Goal: Information Seeking & Learning: Learn about a topic

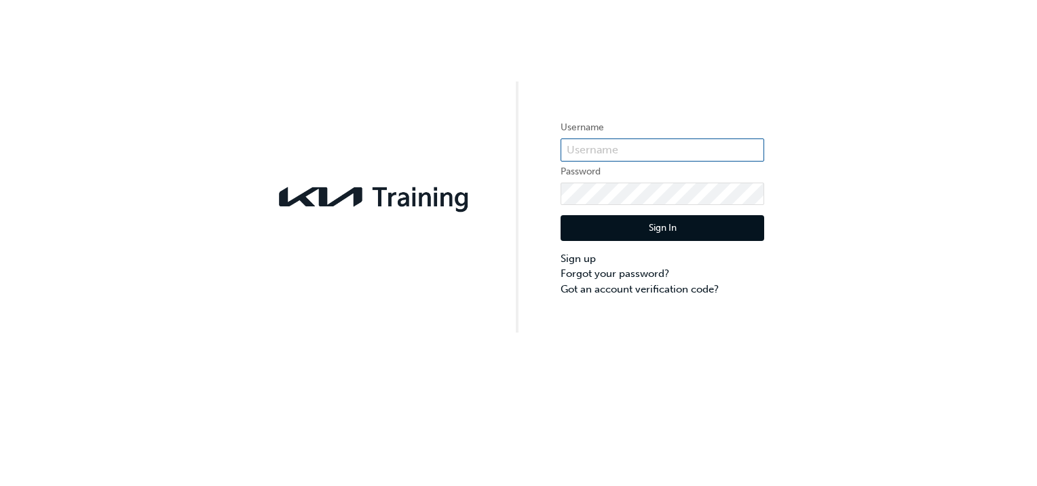
click at [732, 143] on input "text" at bounding box center [663, 149] width 204 height 23
type input "KAU87250J2"
click button "Sign In" at bounding box center [663, 228] width 204 height 26
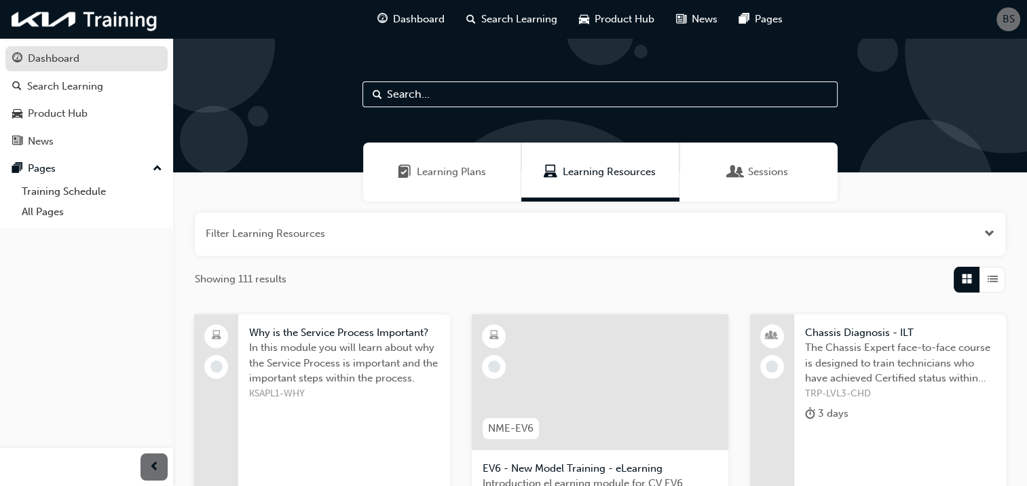
click at [81, 63] on div "Dashboard" at bounding box center [86, 58] width 149 height 17
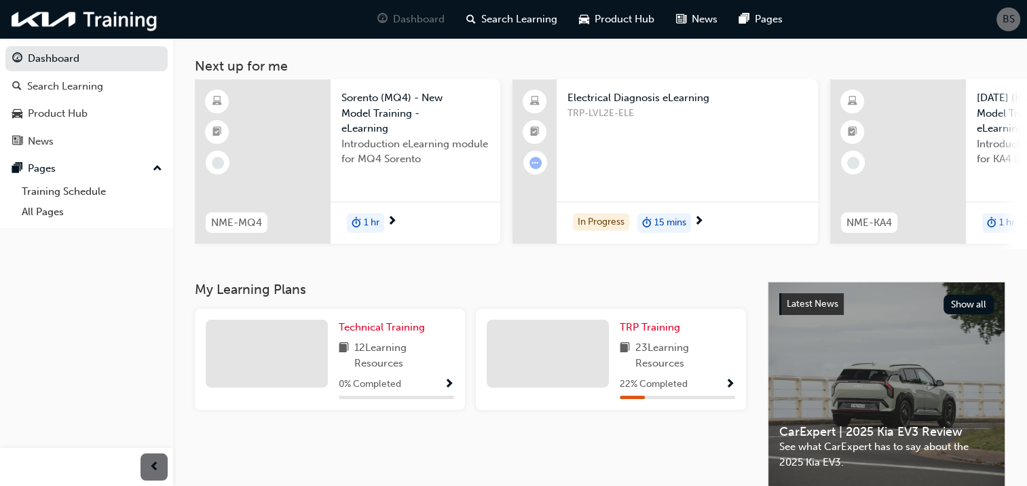
scroll to position [66, 0]
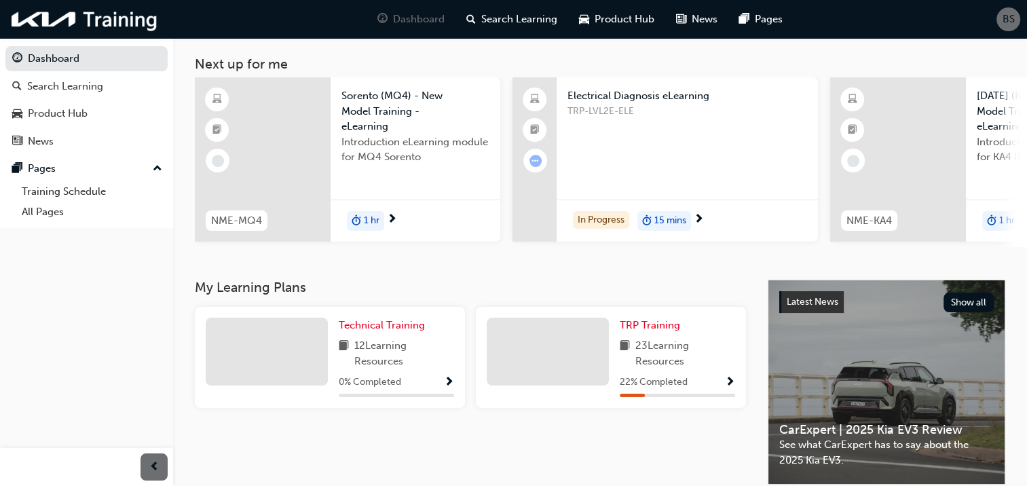
click at [616, 373] on div "TRP Training 23 Learning Resources 22 % Completed" at bounding box center [611, 357] width 270 height 101
click at [685, 136] on div "TRP-LVL2E-ELE" at bounding box center [687, 131] width 240 height 54
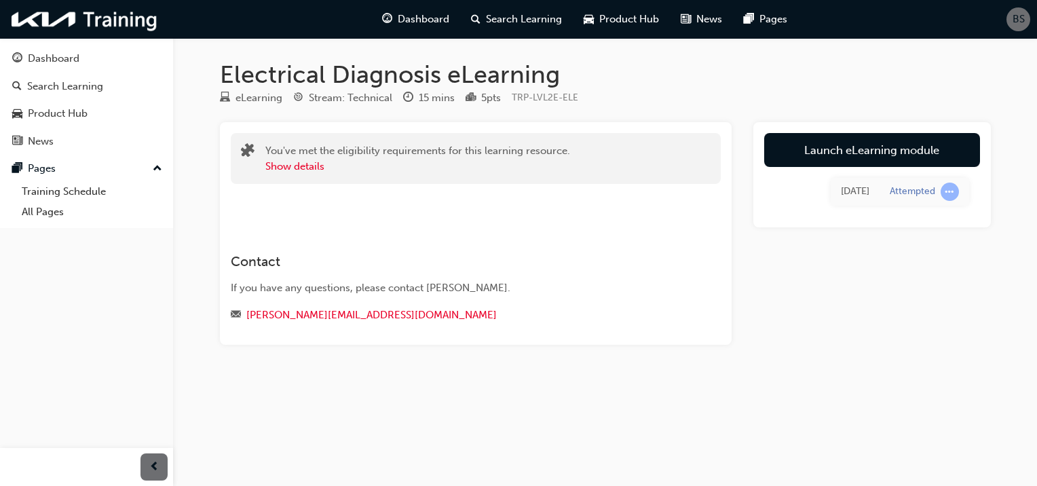
click at [1025, 151] on div "Electrical Diagnosis eLearning eLearning Stream: Technical 15 mins 5 pts TRP-LV…" at bounding box center [518, 243] width 1037 height 486
click at [310, 163] on button "Show details" at bounding box center [294, 167] width 59 height 16
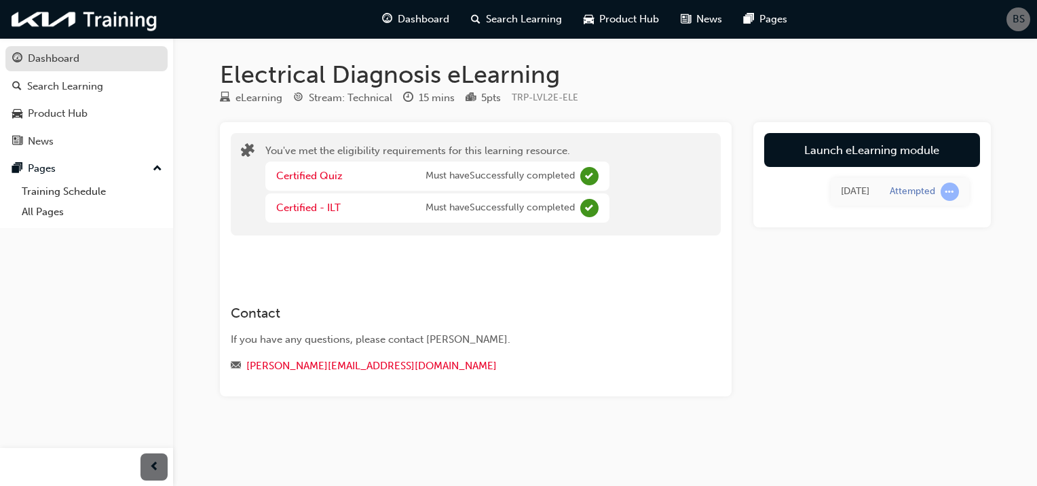
click at [26, 55] on div "Dashboard" at bounding box center [86, 58] width 149 height 17
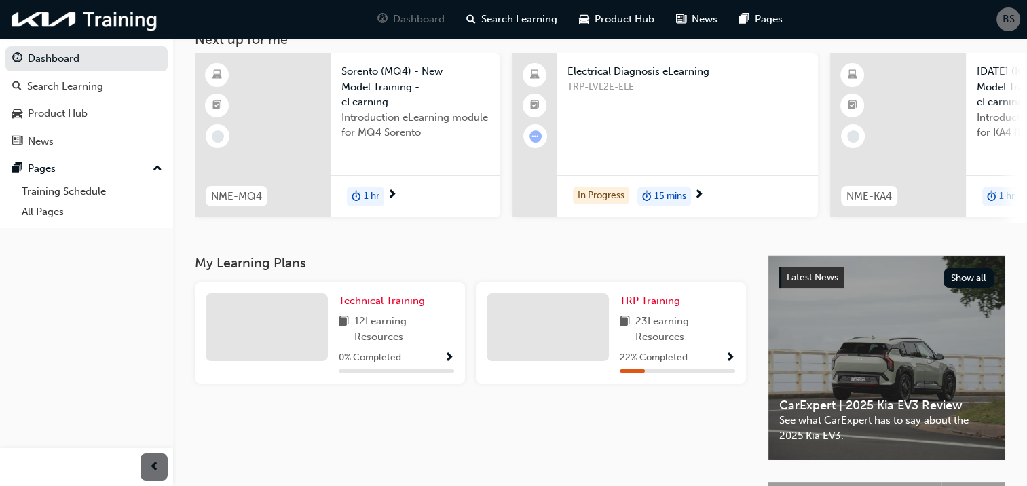
scroll to position [92, 0]
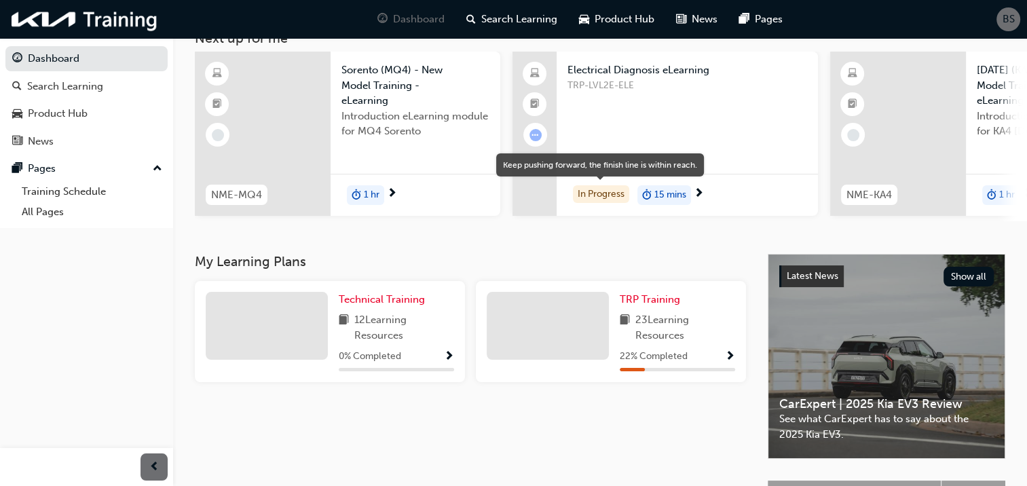
click at [616, 200] on div "In Progress" at bounding box center [601, 194] width 56 height 18
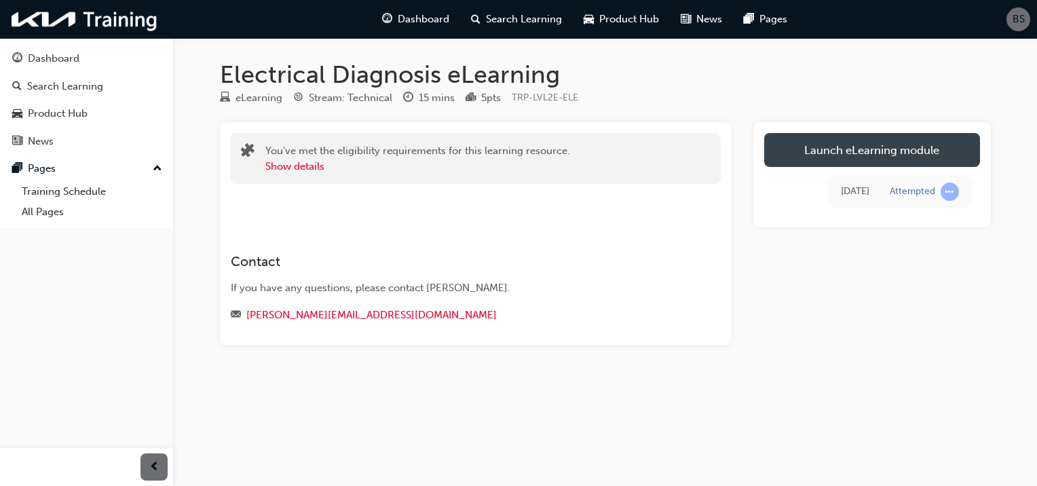
click at [953, 158] on link "Launch eLearning module" at bounding box center [872, 150] width 216 height 34
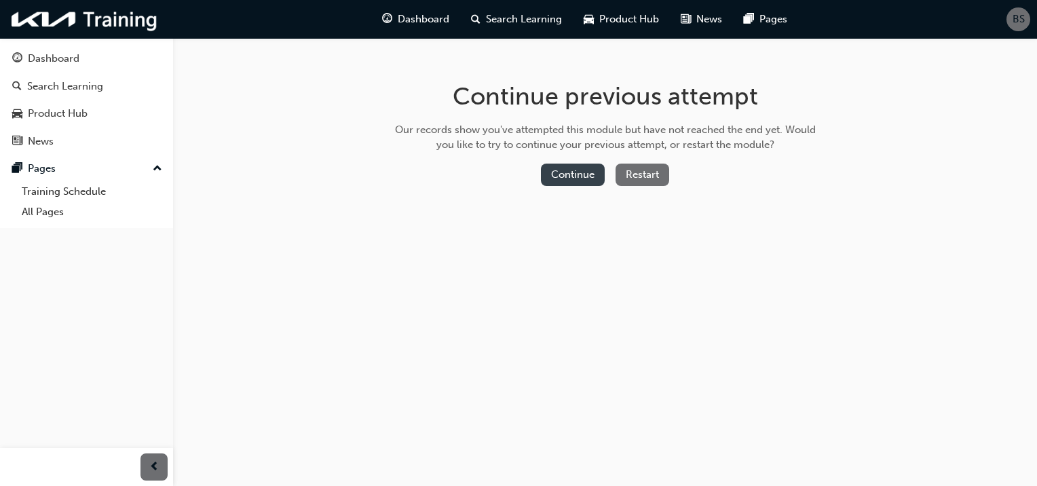
click at [551, 176] on button "Continue" at bounding box center [573, 175] width 64 height 22
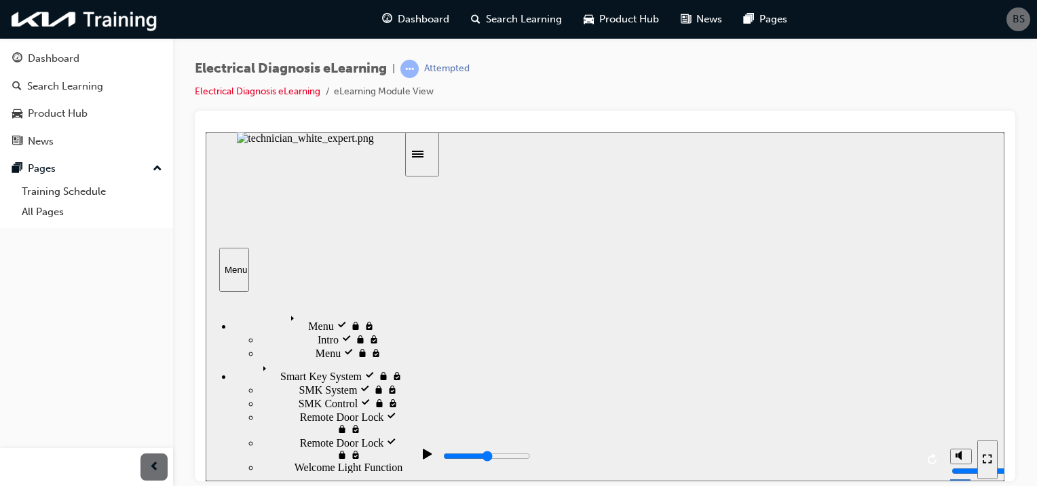
click at [1029, 193] on div "Electrical Diagnosis eLearning | Attempted Electrical Diagnosis eLearning eLear…" at bounding box center [605, 245] width 864 height 414
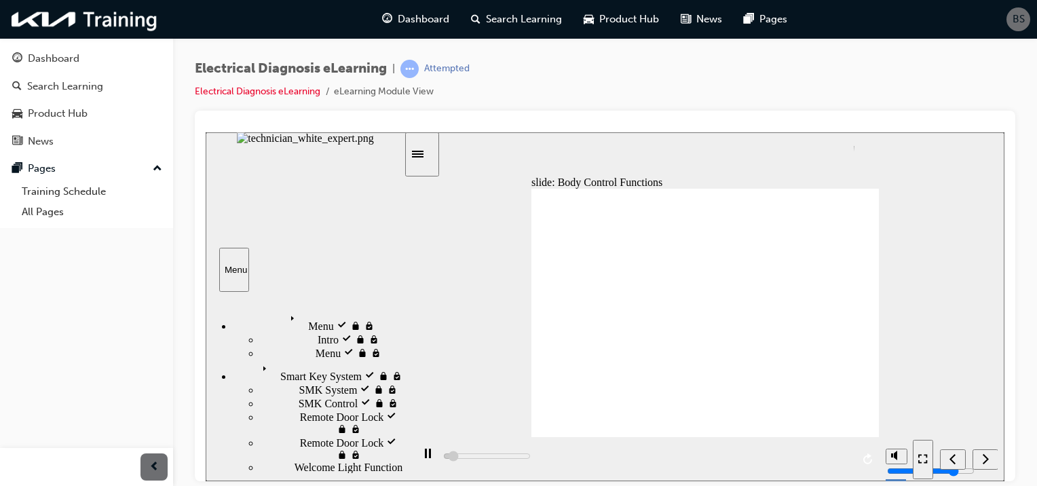
drag, startPoint x: 988, startPoint y: 466, endPoint x: 651, endPoint y: 350, distance: 356.4
click at [990, 455] on div "Next (Ctrl+Alt+Period)" at bounding box center [985, 459] width 15 height 14
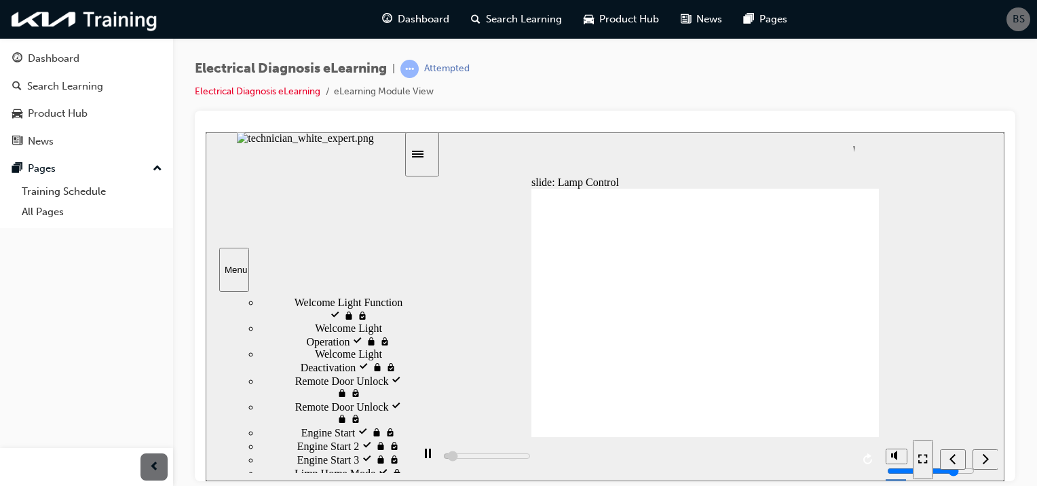
scroll to position [162, 0]
drag, startPoint x: 399, startPoint y: 326, endPoint x: 404, endPoint y: 392, distance: 66.0
click at [404, 392] on div "Menu visited Menu Intro Intro Menu" at bounding box center [306, 382] width 200 height 183
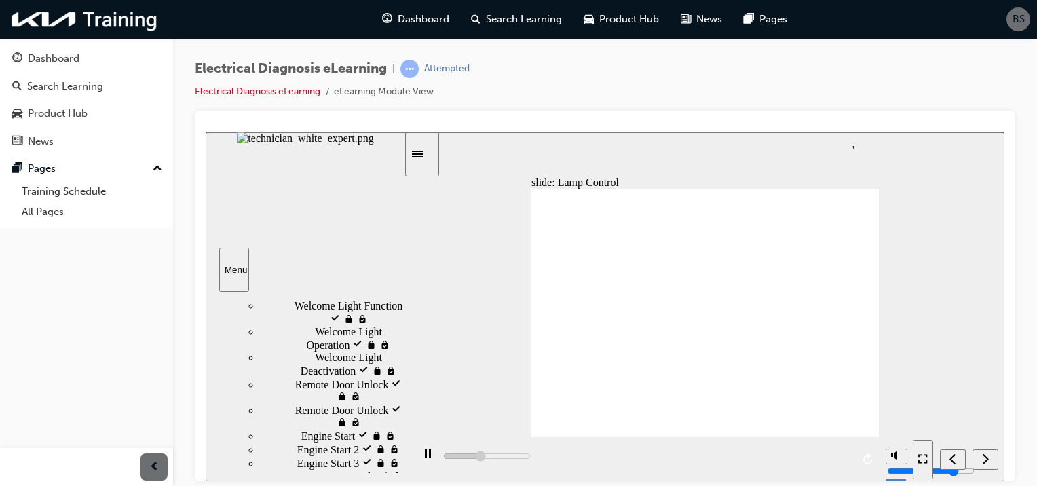
click at [987, 463] on nav "slide navigation" at bounding box center [955, 458] width 85 height 44
click at [966, 419] on div "slide: Lamp Control Electrical Body Electrical System Body Electrical System El…" at bounding box center [605, 306] width 799 height 349
click at [888, 361] on div "slide: Lamp Control Electrical Body Electrical System Body Electrical System El…" at bounding box center [605, 306] width 799 height 349
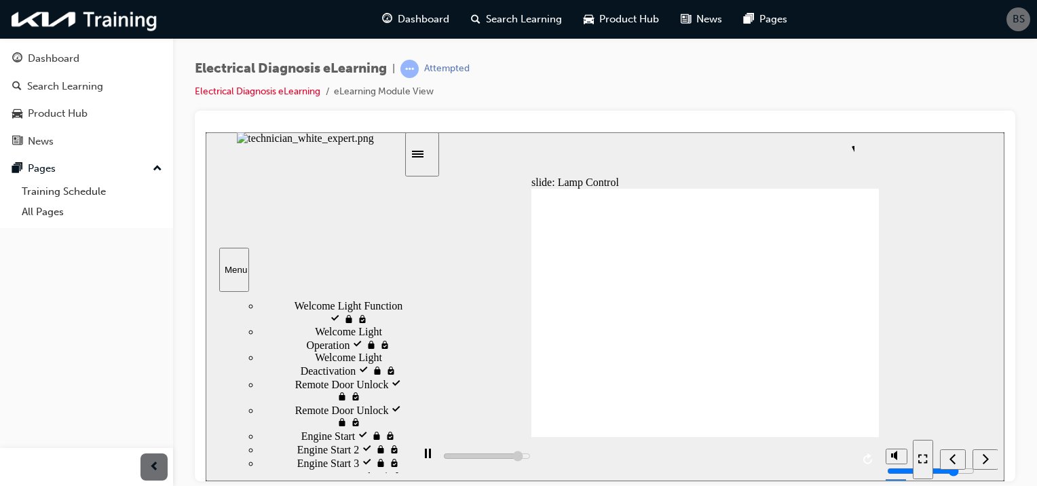
click at [982, 459] on icon "Next (Ctrl+Alt+Period)" at bounding box center [985, 458] width 7 height 12
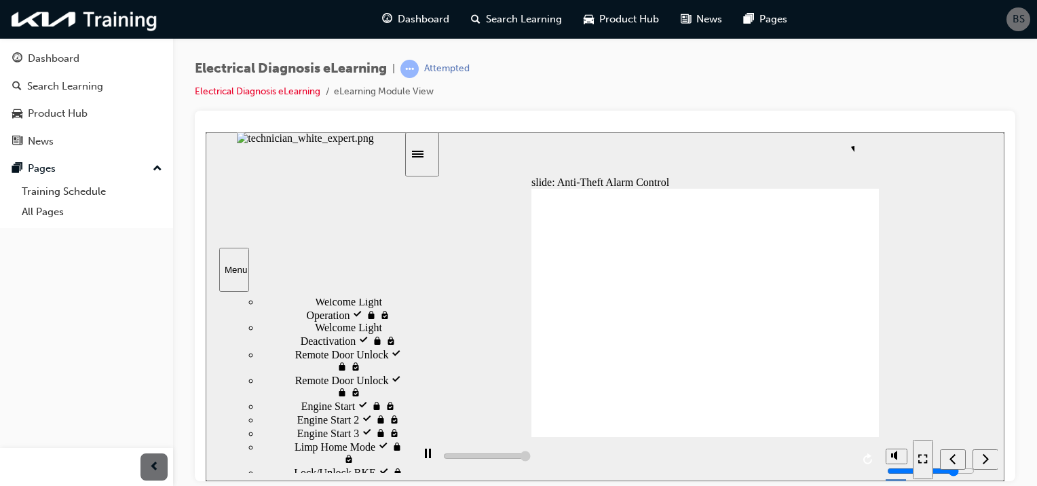
scroll to position [190, 0]
drag, startPoint x: 399, startPoint y: 381, endPoint x: 399, endPoint y: 393, distance: 11.5
click at [399, 360] on div "sidebar" at bounding box center [305, 329] width 198 height 61
click at [983, 456] on icon "Next (Ctrl+Alt+Period)" at bounding box center [985, 458] width 7 height 12
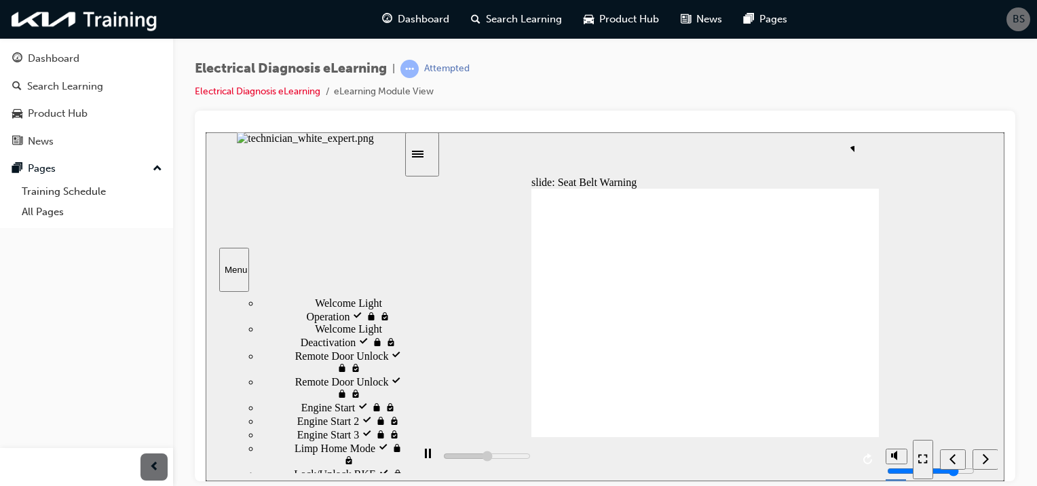
click at [983, 456] on nav "slide navigation" at bounding box center [955, 458] width 85 height 44
click at [985, 463] on icon "Next (Ctrl+Alt+Period)" at bounding box center [985, 458] width 7 height 12
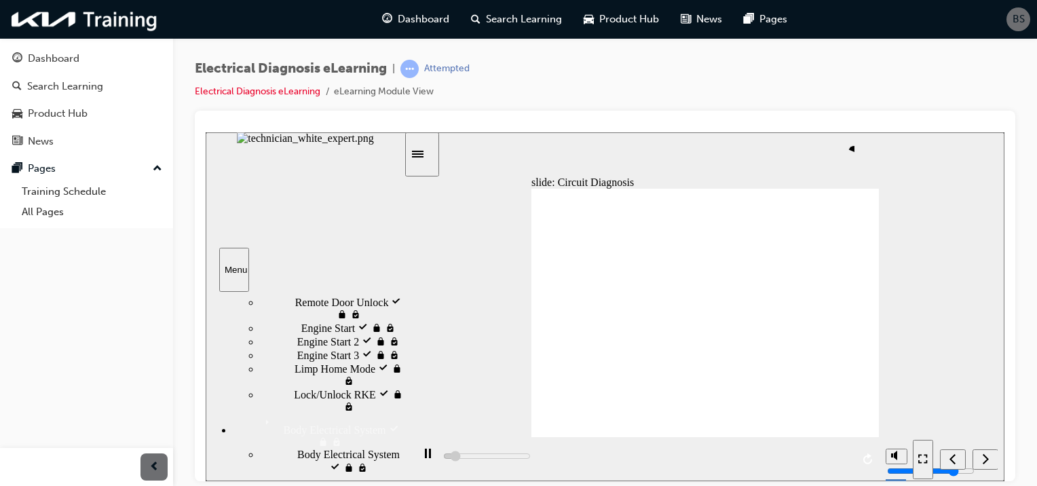
scroll to position [278, 0]
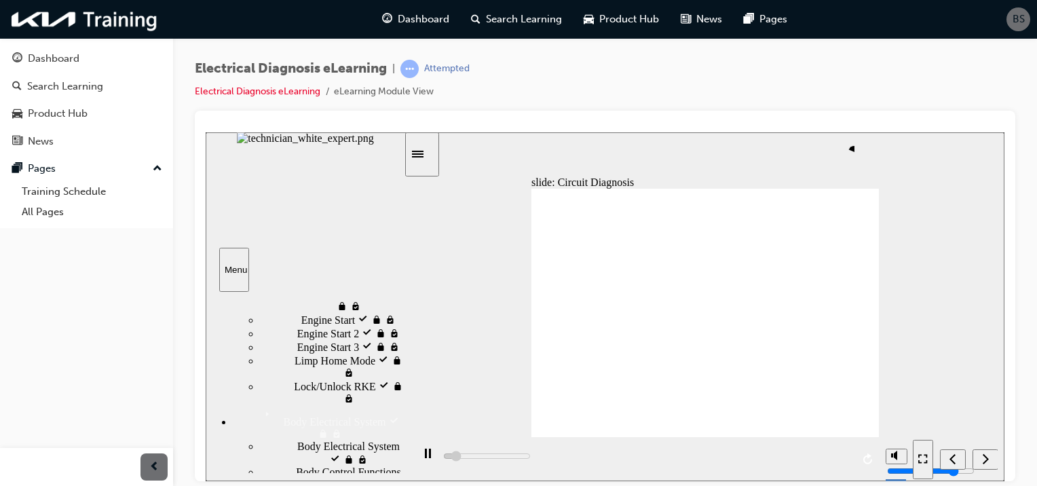
drag, startPoint x: 401, startPoint y: 387, endPoint x: 396, endPoint y: 438, distance: 51.1
click at [396, 438] on div "Menu visited Menu Intro Intro Menu" at bounding box center [305, 381] width 198 height 181
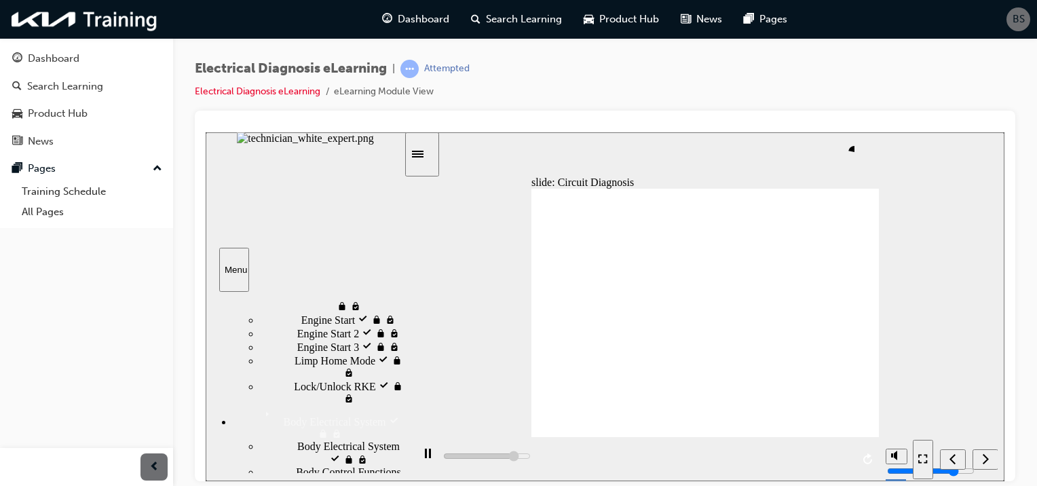
click at [992, 455] on nav "slide navigation" at bounding box center [955, 458] width 85 height 44
click at [988, 459] on nav "slide navigation" at bounding box center [955, 458] width 85 height 44
click at [985, 460] on nav "slide navigation" at bounding box center [955, 458] width 85 height 44
click at [986, 455] on icon "Next (Ctrl+Alt+Period)" at bounding box center [985, 458] width 7 height 12
click at [632, 105] on div "Electrical Diagnosis eLearning | Attempted Electrical Diagnosis eLearning eLear…" at bounding box center [605, 85] width 820 height 51
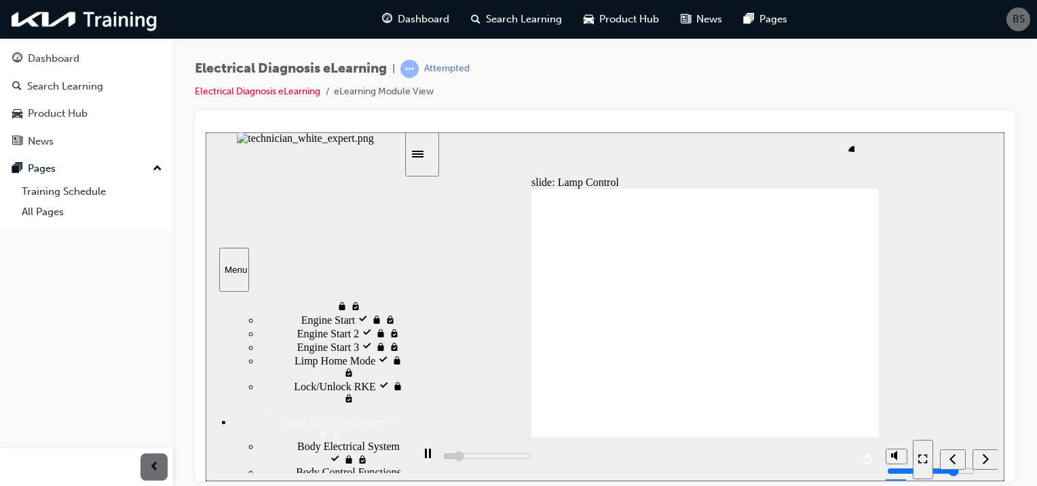
click at [988, 459] on icon "Next (Ctrl+Alt+Period)" at bounding box center [985, 458] width 7 height 12
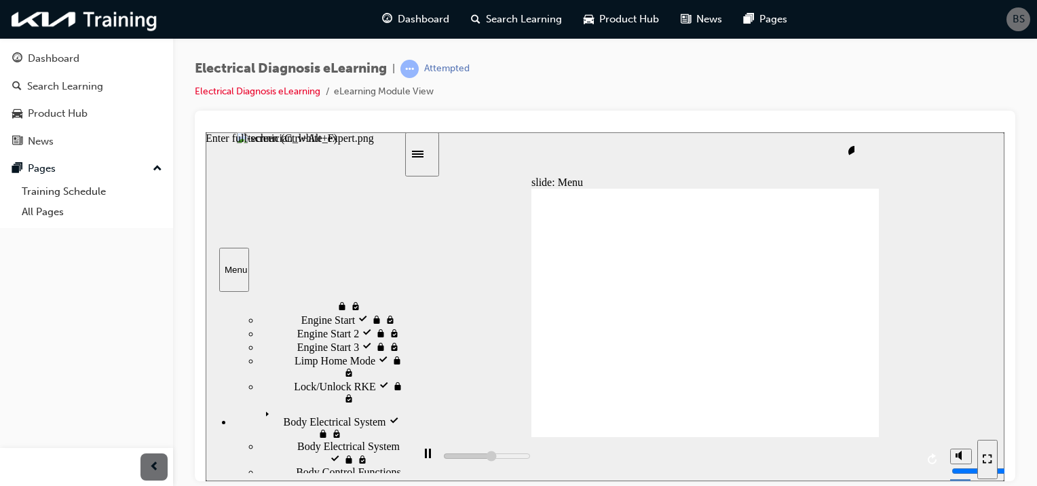
scroll to position [41, 0]
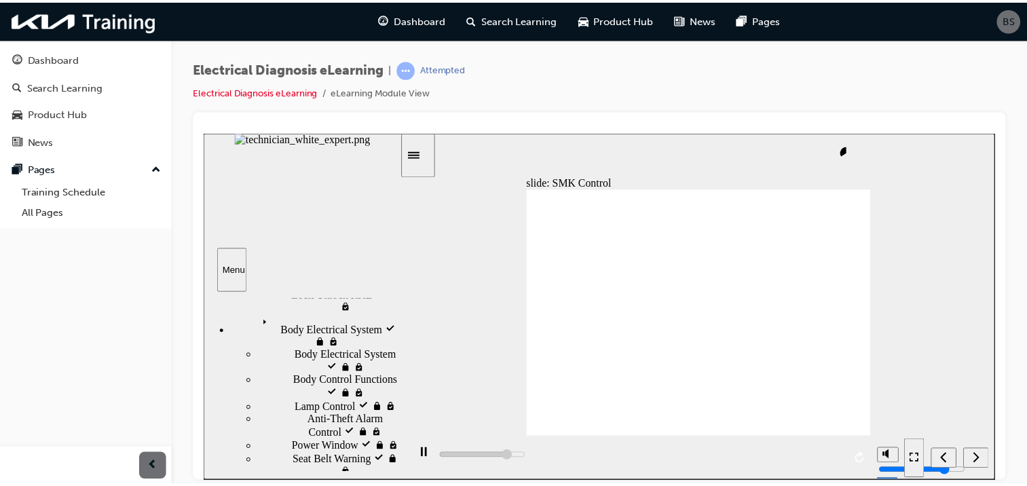
scroll to position [371, 0]
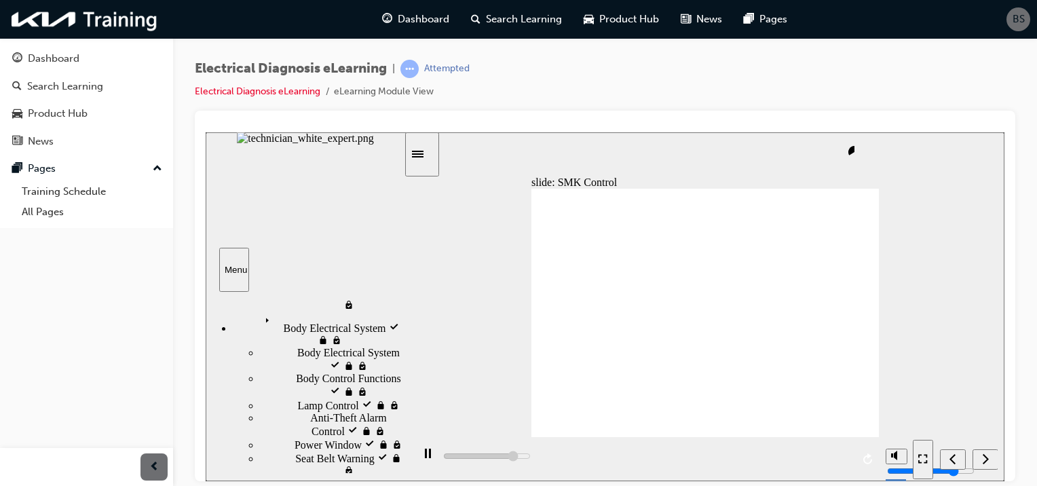
drag, startPoint x: 398, startPoint y: 430, endPoint x: 371, endPoint y: 425, distance: 27.7
click at [371, 425] on div "Menu visited Menu Intro Intro Menu" at bounding box center [305, 381] width 198 height 181
click at [980, 455] on div "Next (Ctrl+Alt+Period)" at bounding box center [985, 459] width 15 height 14
click at [269, 246] on div "Engine Start 2 locked Engine Start 2" at bounding box center [332, 239] width 144 height 14
click at [240, 111] on div at bounding box center [605, 296] width 820 height 371
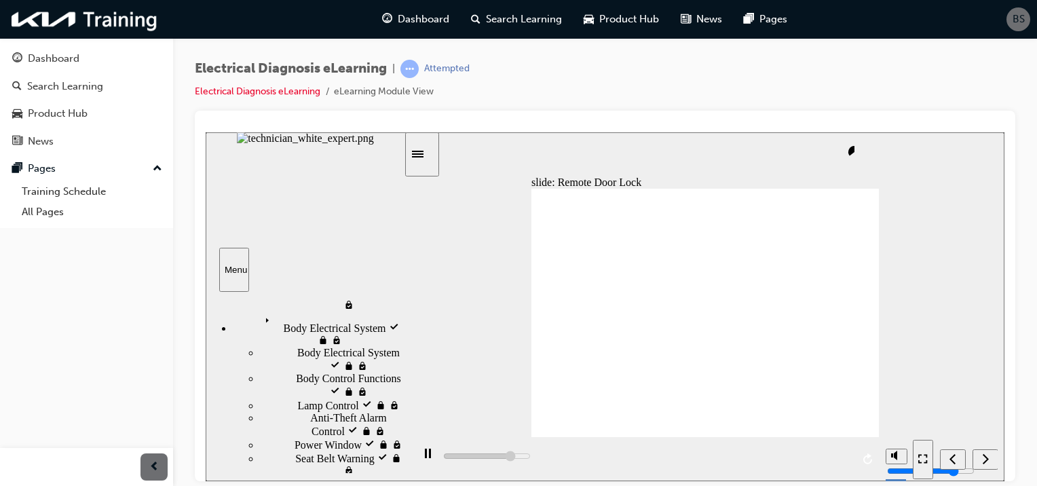
click at [240, 111] on div at bounding box center [605, 296] width 820 height 371
click at [91, 64] on div "Dashboard" at bounding box center [86, 58] width 149 height 17
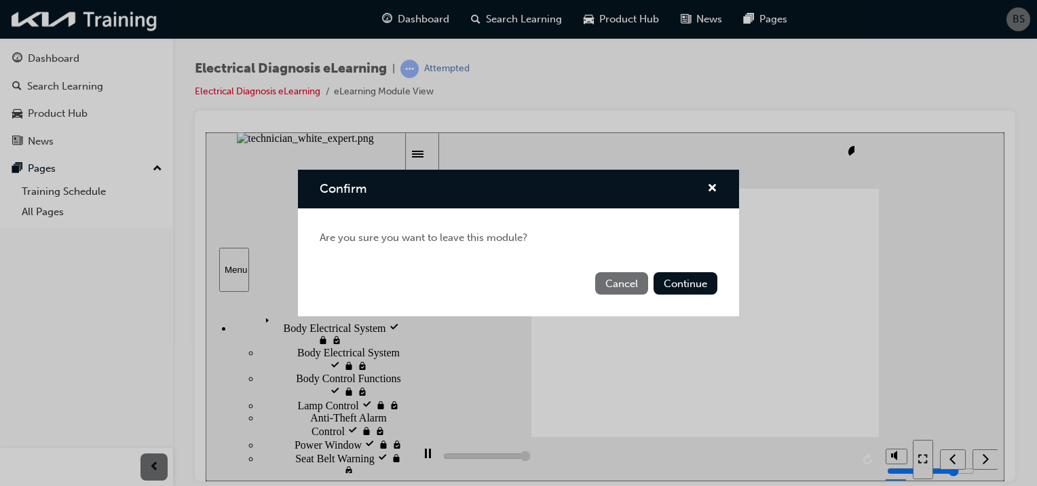
type input "54000"
click at [681, 276] on button "Continue" at bounding box center [685, 283] width 64 height 22
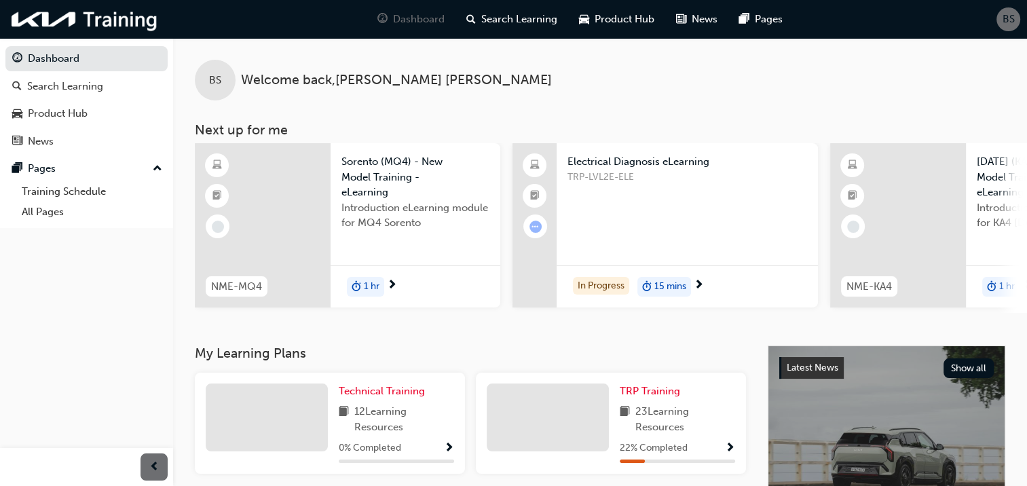
click at [711, 404] on div "TRP Training 23 Learning Resources 22 % Completed" at bounding box center [677, 422] width 115 height 79
click at [726, 455] on span "Show Progress" at bounding box center [730, 448] width 10 height 12
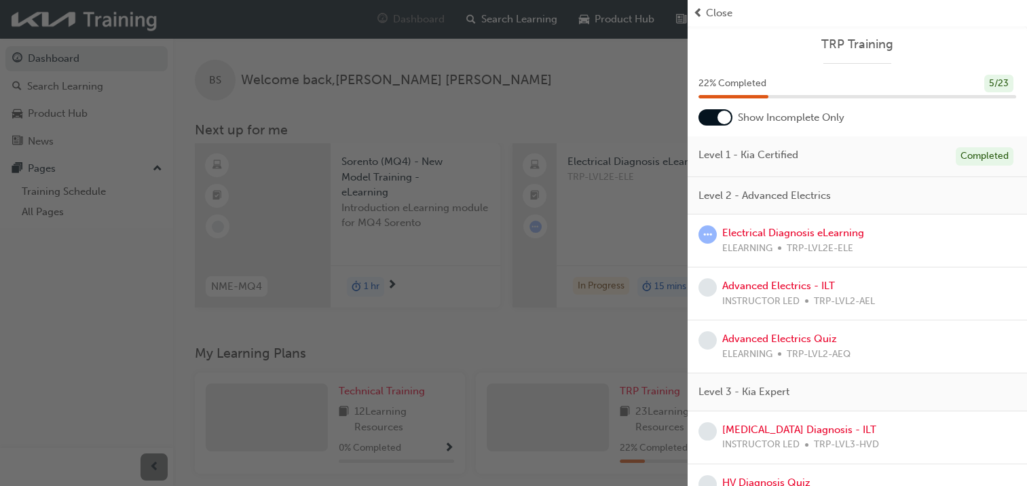
click at [613, 95] on div "button" at bounding box center [343, 243] width 687 height 486
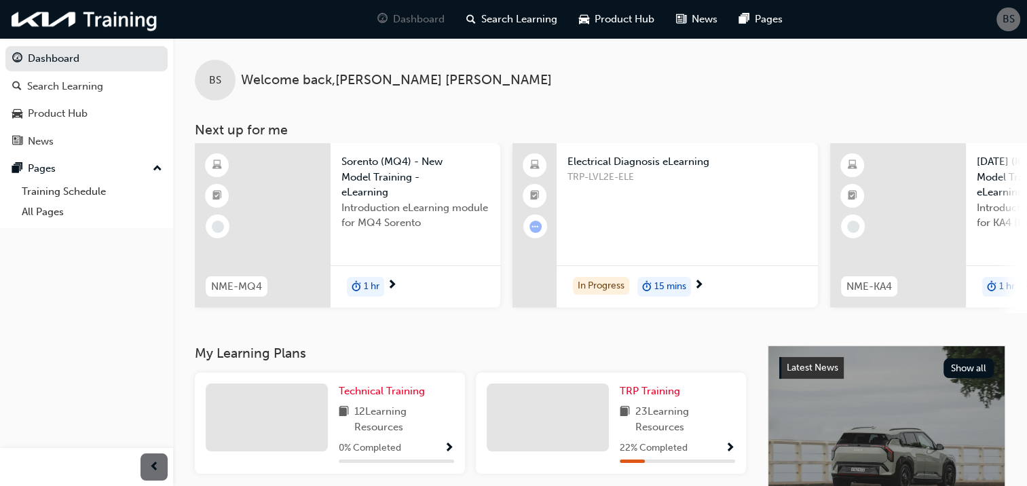
click at [594, 215] on div "TRP-LVL2E-ELE" at bounding box center [687, 197] width 240 height 54
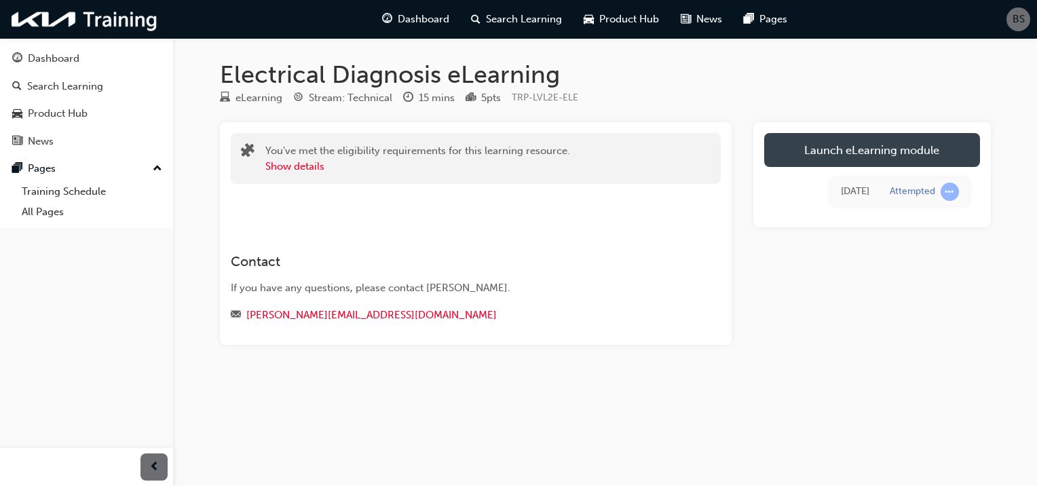
click at [836, 138] on link "Launch eLearning module" at bounding box center [872, 150] width 216 height 34
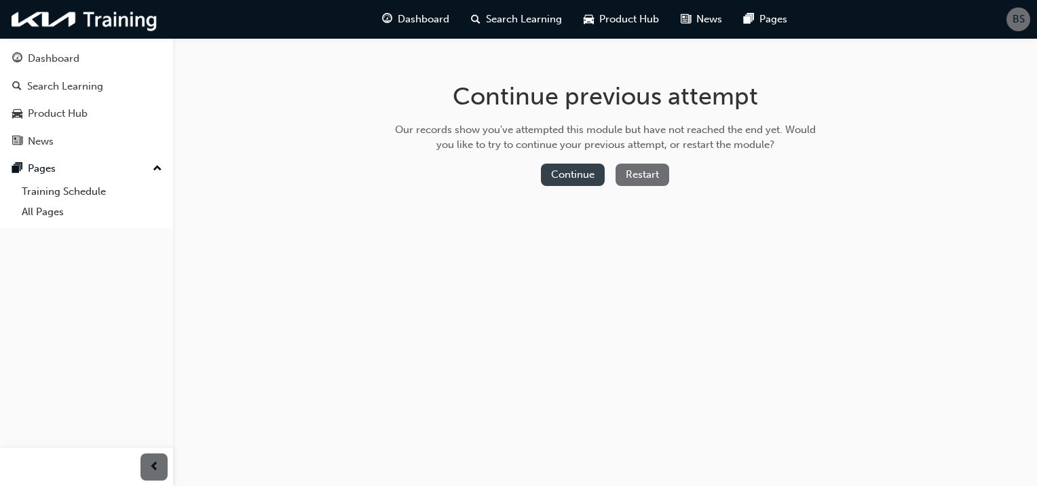
click at [575, 174] on button "Continue" at bounding box center [573, 175] width 64 height 22
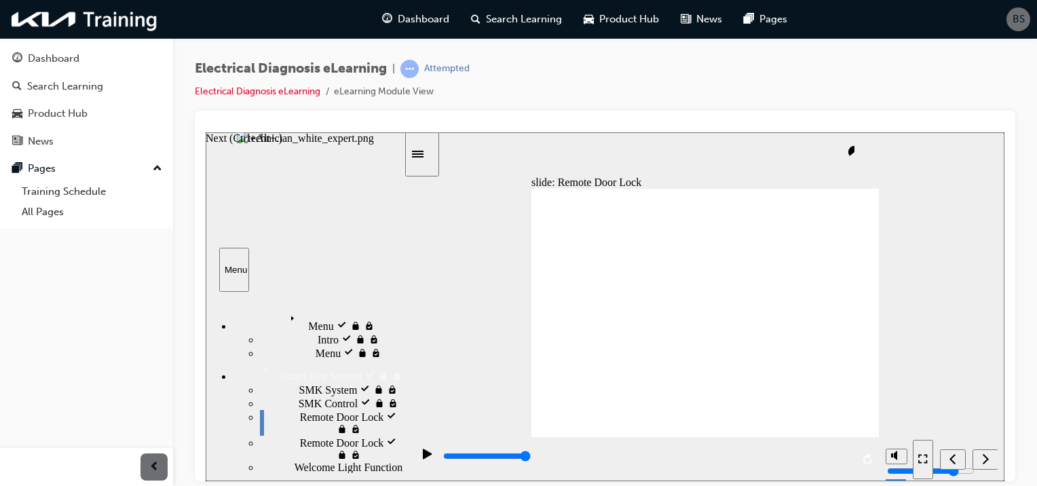
click at [985, 458] on icon "Next (Ctrl+Alt+Period)" at bounding box center [985, 458] width 7 height 12
click at [981, 457] on nav "slide navigation" at bounding box center [955, 458] width 85 height 44
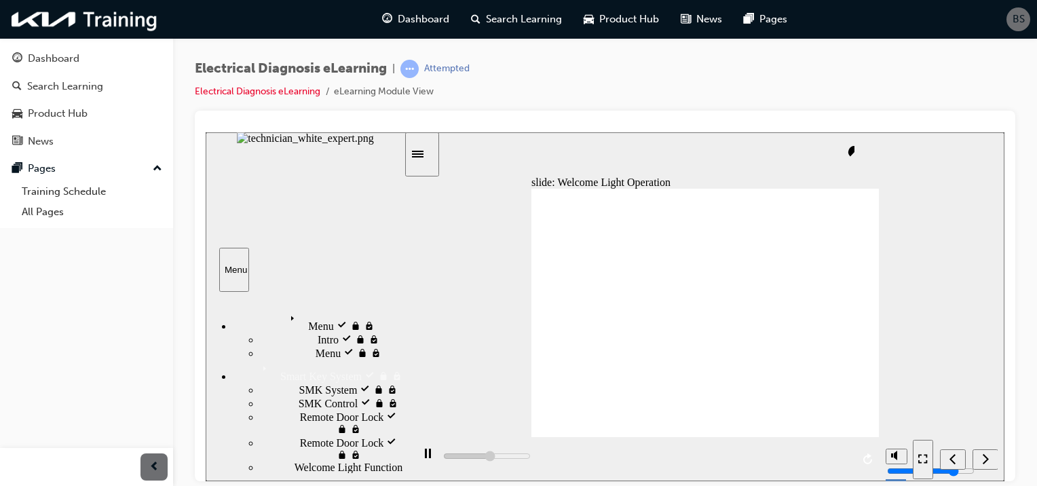
drag, startPoint x: 338, startPoint y: 339, endPoint x: 342, endPoint y: 349, distance: 11.0
click at [338, 359] on div "Smart Key System Smart Key System" at bounding box center [318, 370] width 171 height 23
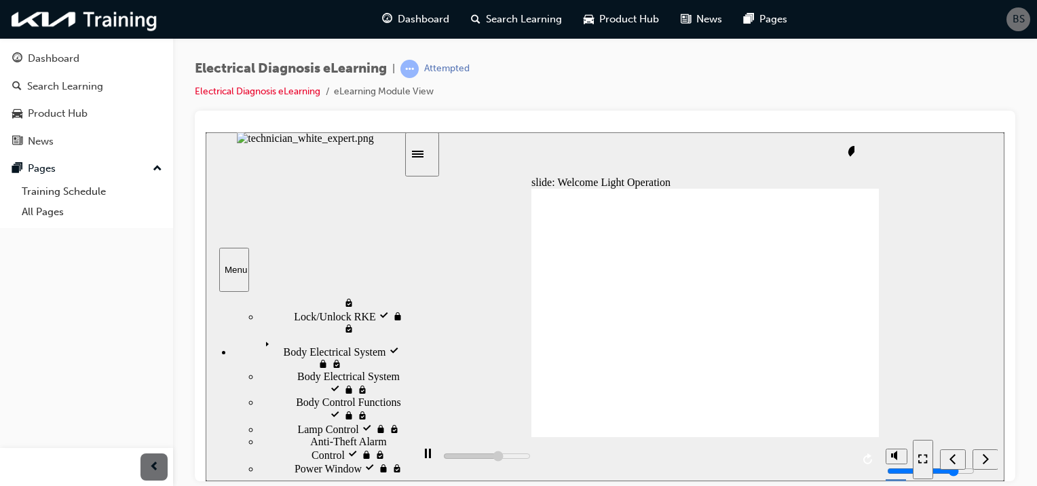
scroll to position [352, 0]
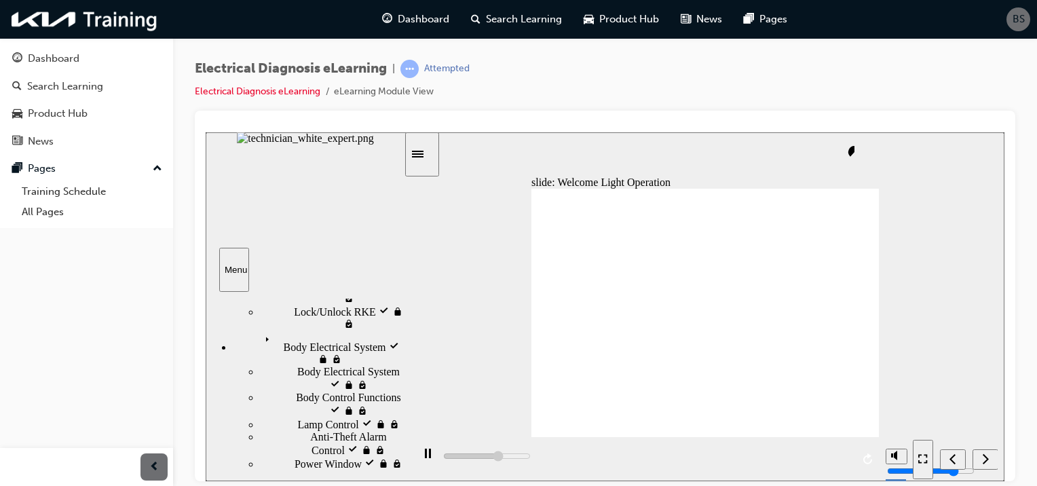
drag, startPoint x: 400, startPoint y: 337, endPoint x: 396, endPoint y: 449, distance: 112.0
click at [396, 449] on div "Menu visited Menu Intro Intro Menu" at bounding box center [305, 381] width 198 height 181
click at [989, 454] on div "Next (Ctrl+Alt+Period)" at bounding box center [985, 459] width 15 height 14
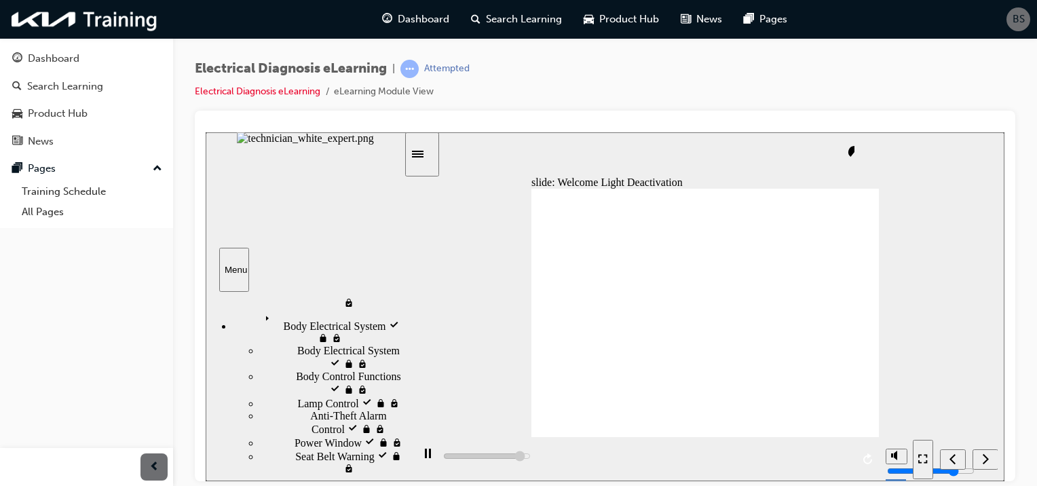
scroll to position [382, 0]
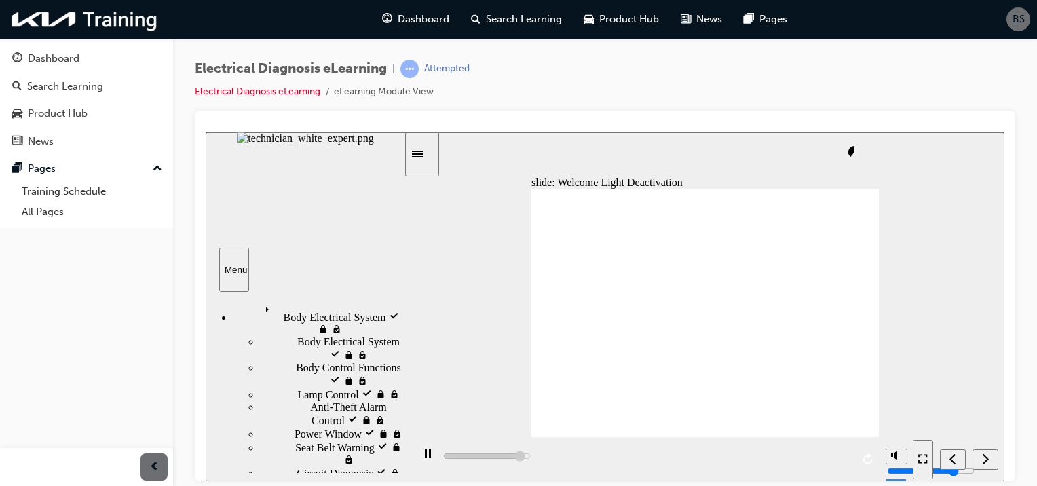
drag, startPoint x: 403, startPoint y: 440, endPoint x: 358, endPoint y: 449, distance: 46.4
click at [988, 460] on icon "Next (Ctrl+Alt+Period)" at bounding box center [985, 458] width 7 height 12
click at [988, 459] on icon "Next (Ctrl+Alt+Period)" at bounding box center [986, 458] width 6 height 10
click at [989, 459] on div "Next (Ctrl+Alt+Period)" at bounding box center [985, 459] width 15 height 14
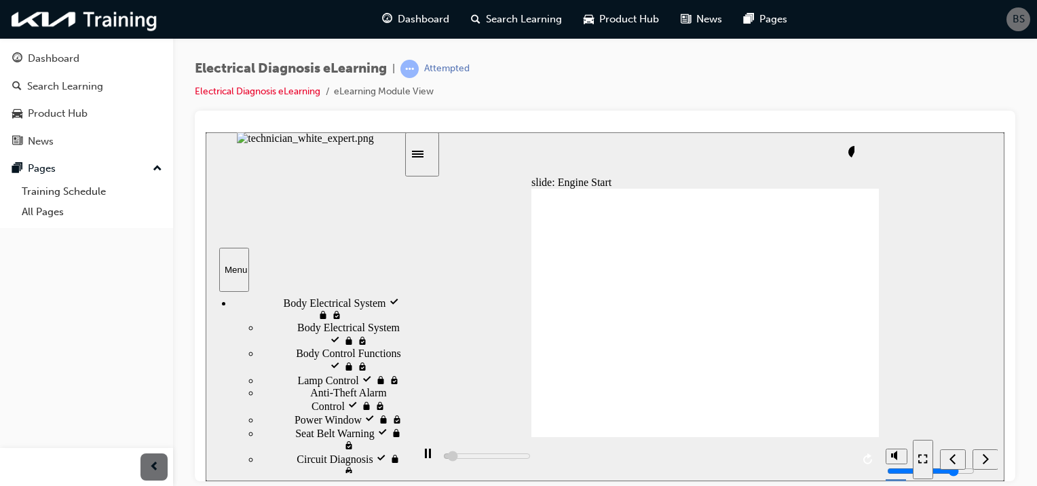
drag, startPoint x: 402, startPoint y: 424, endPoint x: 399, endPoint y: 450, distance: 25.9
click at [399, 347] on div "sidebar" at bounding box center [305, 323] width 198 height 48
click at [979, 455] on nav "slide navigation" at bounding box center [955, 458] width 85 height 44
drag, startPoint x: 697, startPoint y: 381, endPoint x: 681, endPoint y: 341, distance: 42.3
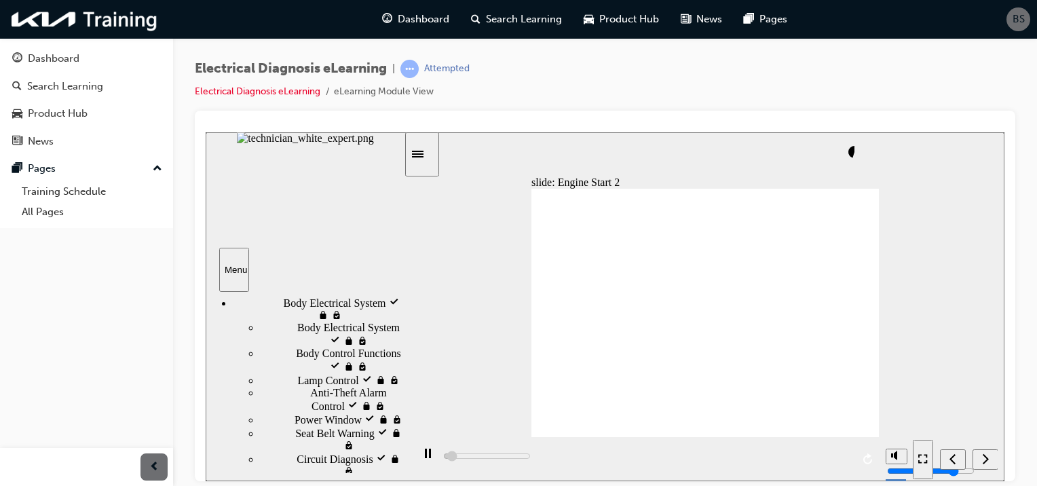
click at [985, 460] on icon "Next (Ctrl+Alt+Period)" at bounding box center [985, 458] width 7 height 12
click at [985, 461] on nav "slide navigation" at bounding box center [955, 458] width 85 height 44
click at [983, 463] on icon "Next (Ctrl+Alt+Period)" at bounding box center [986, 458] width 6 height 10
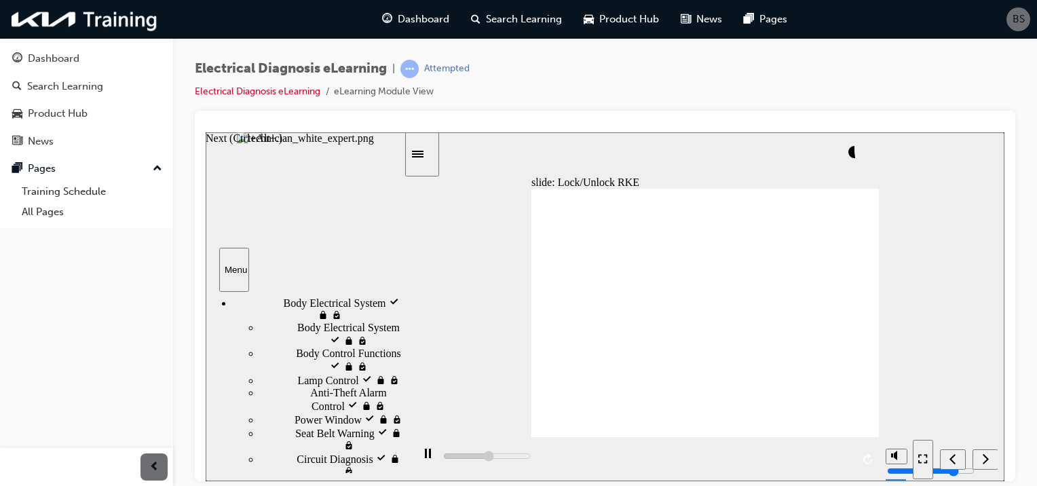
click at [985, 454] on icon "Next (Ctrl+Alt+Period)" at bounding box center [985, 458] width 7 height 12
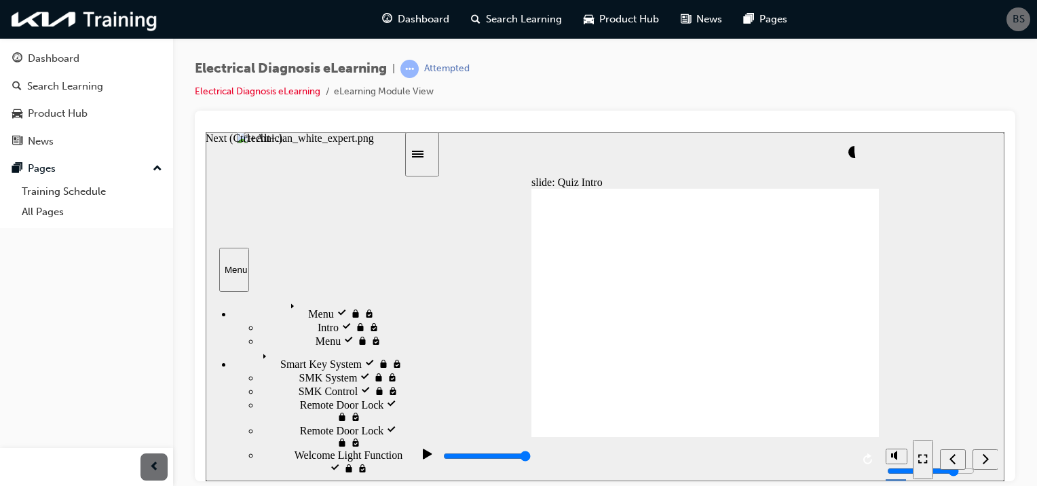
click at [989, 466] on div "Next (Ctrl+Alt+Period)" at bounding box center [985, 459] width 15 height 14
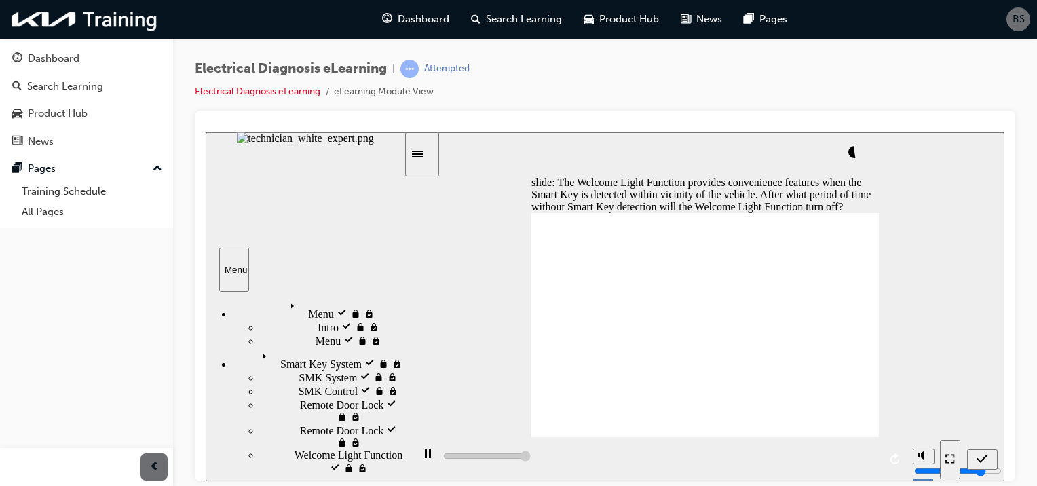
type input "5000"
radio input "true"
click at [985, 466] on div "Submit (Ctrl+Alt+S)" at bounding box center [982, 459] width 20 height 14
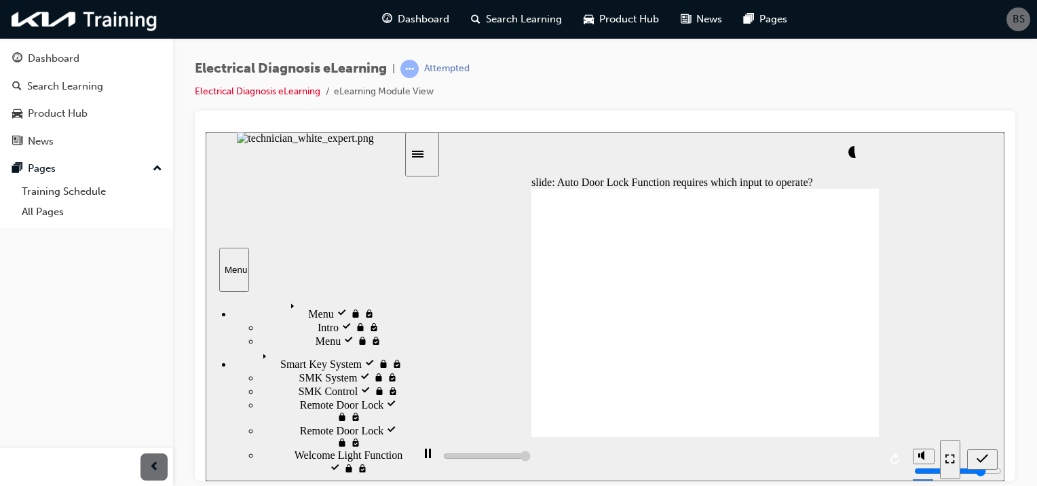
type input "5000"
radio input "true"
click at [981, 455] on icon "Submit (Ctrl+Alt+S)" at bounding box center [982, 458] width 12 height 12
type input "5000"
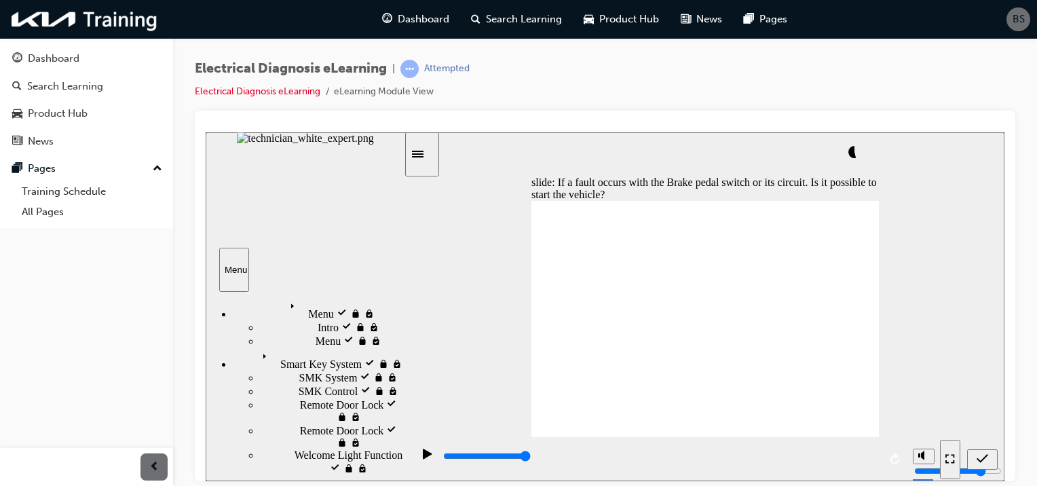
radio input "true"
click at [978, 463] on icon "Submit (Ctrl+Alt+S)" at bounding box center [982, 458] width 12 height 12
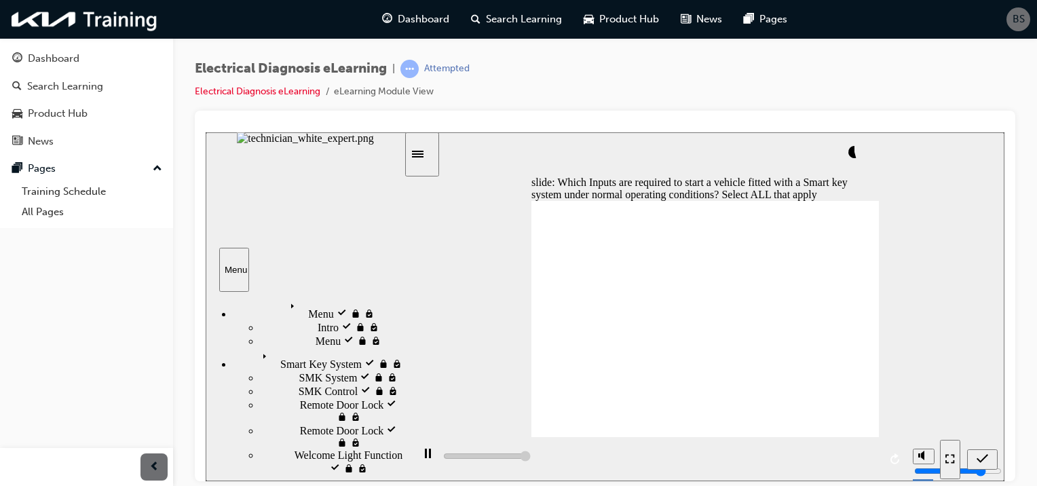
type input "5000"
checkbox input "true"
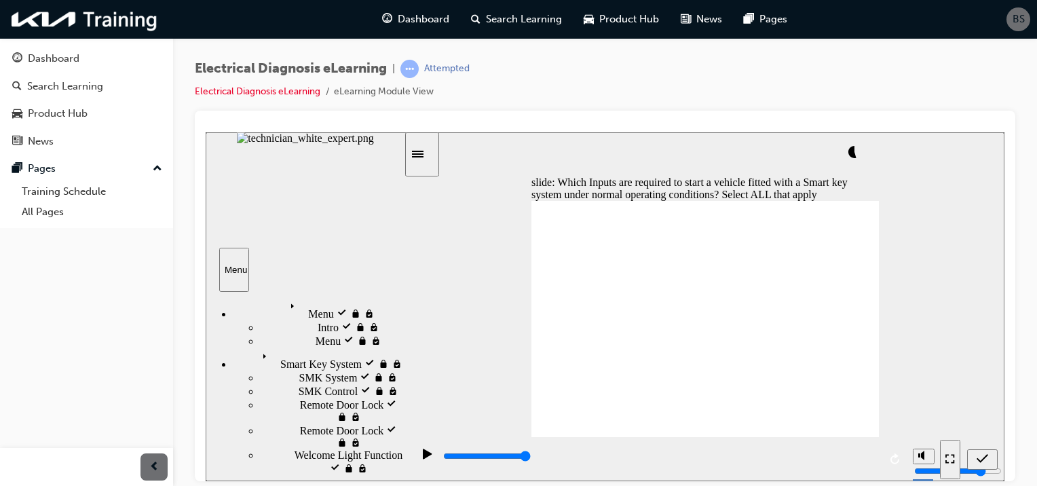
checkbox input "true"
click at [984, 461] on icon "Submit (Ctrl+Alt+S)" at bounding box center [982, 458] width 12 height 12
type input "5000"
checkbox input "true"
click at [992, 463] on div "Submit (Ctrl+Alt+S)" at bounding box center [982, 459] width 20 height 14
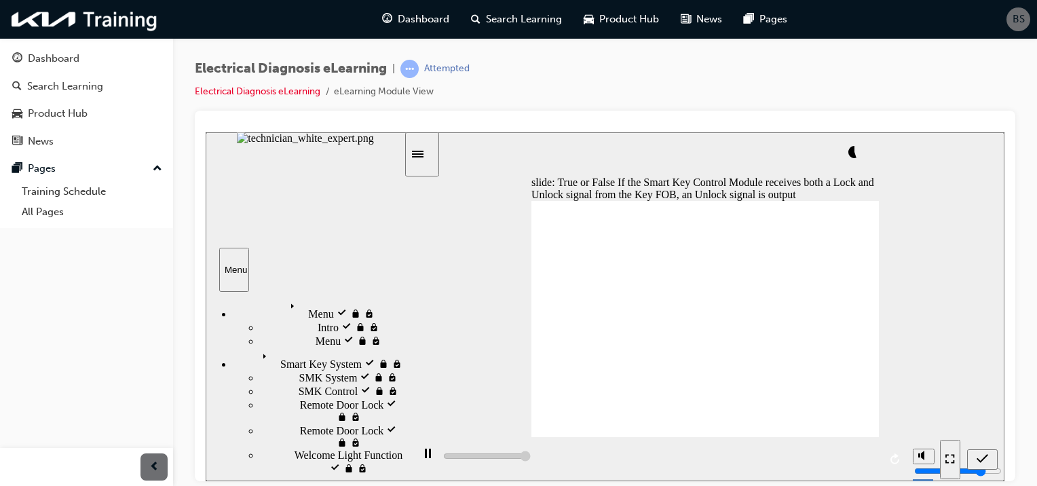
type input "5000"
radio input "true"
click at [980, 463] on icon "Submit (Ctrl+Alt+S)" at bounding box center [982, 458] width 12 height 12
type input "5000"
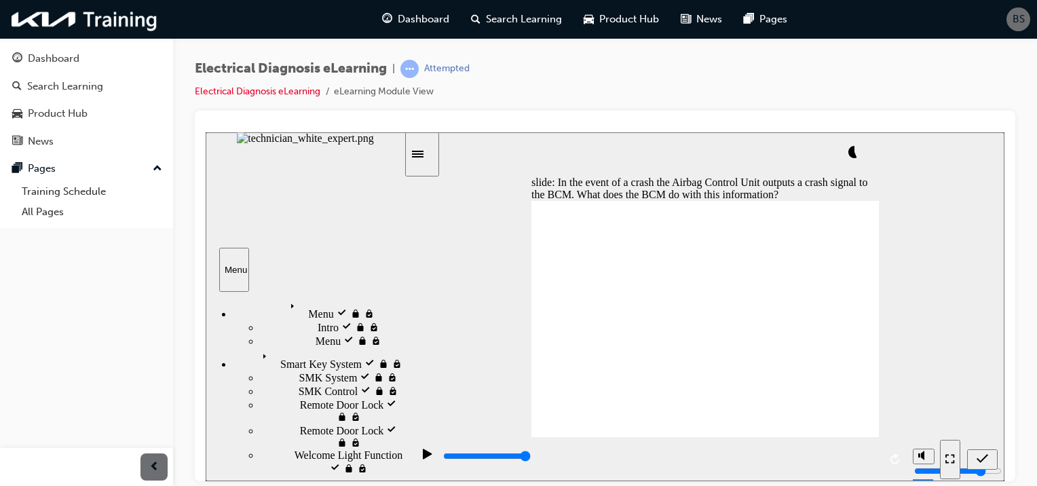
radio input "true"
click at [980, 452] on div "Submit (Ctrl+Alt+S)" at bounding box center [982, 459] width 20 height 14
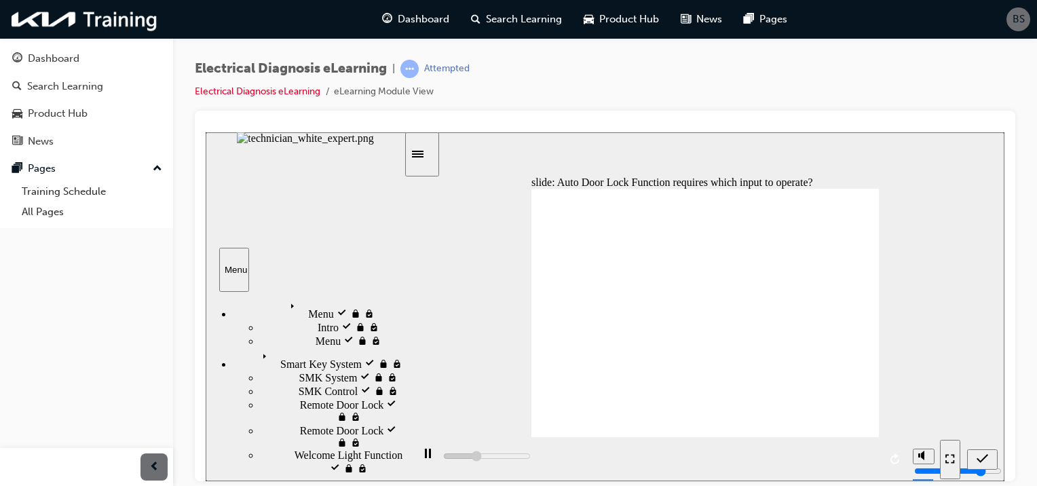
type input "1800"
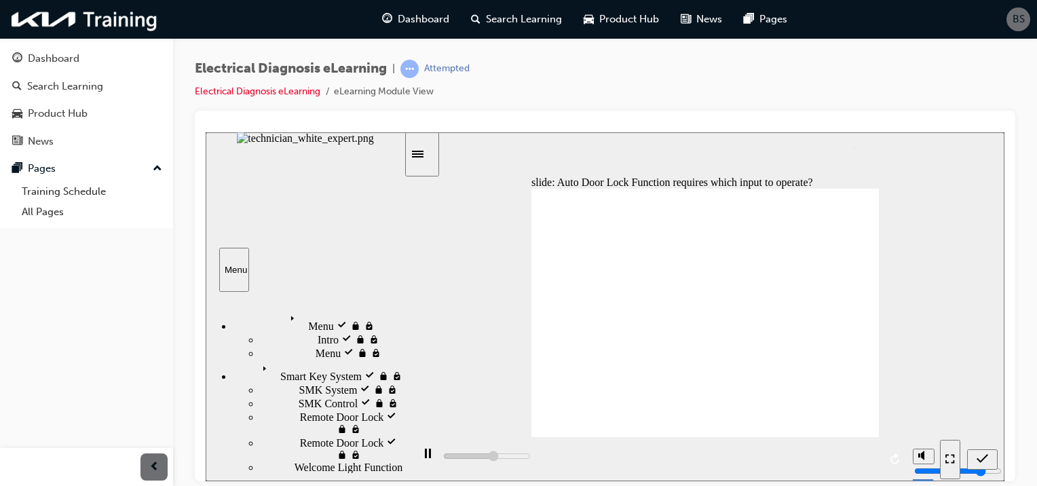
scroll to position [12, 0]
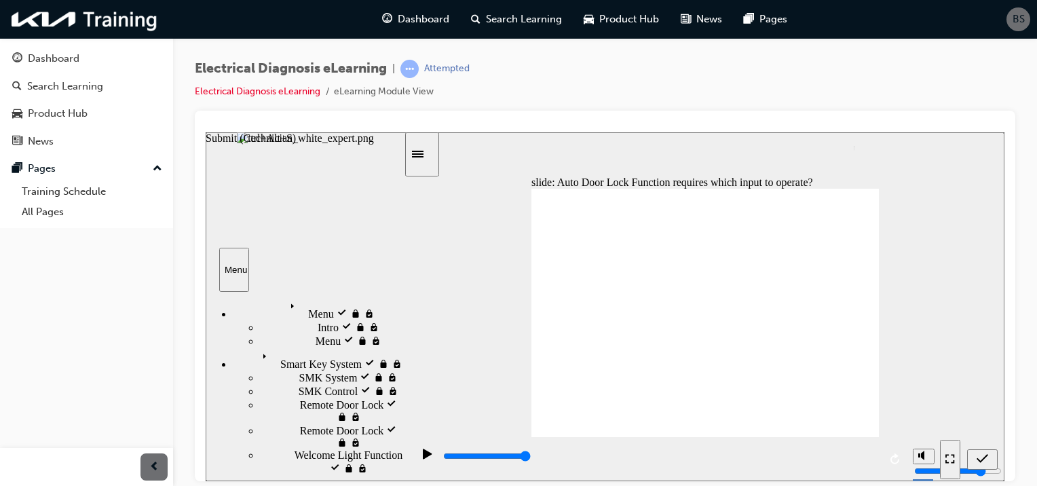
click at [982, 474] on nav "slide navigation" at bounding box center [969, 458] width 58 height 44
click at [989, 456] on div "Submit (Ctrl+Alt+S)" at bounding box center [982, 459] width 20 height 14
click at [989, 456] on nav "slide navigation" at bounding box center [969, 458] width 58 height 44
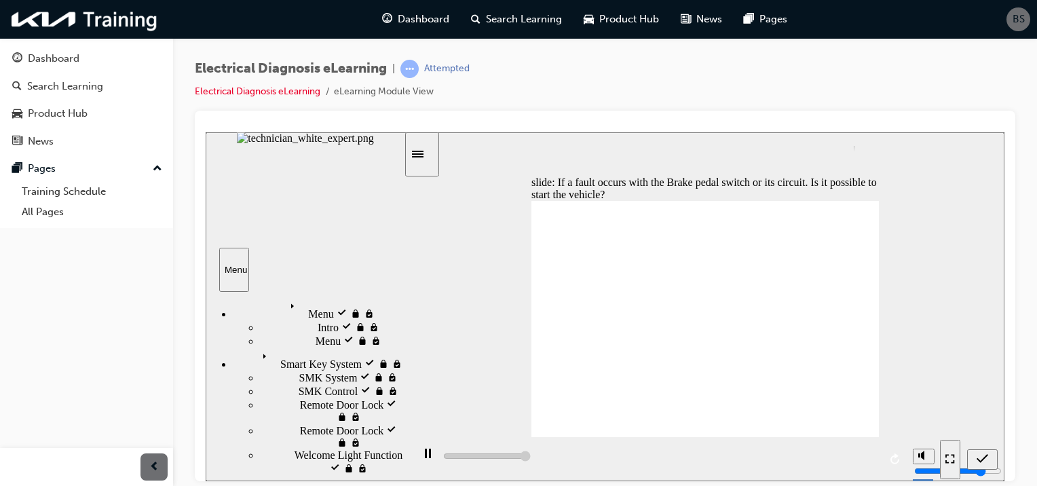
type input "5000"
radio input "true"
click at [983, 453] on icon "Submit (Ctrl+Alt+S)" at bounding box center [982, 458] width 12 height 12
type input "4700"
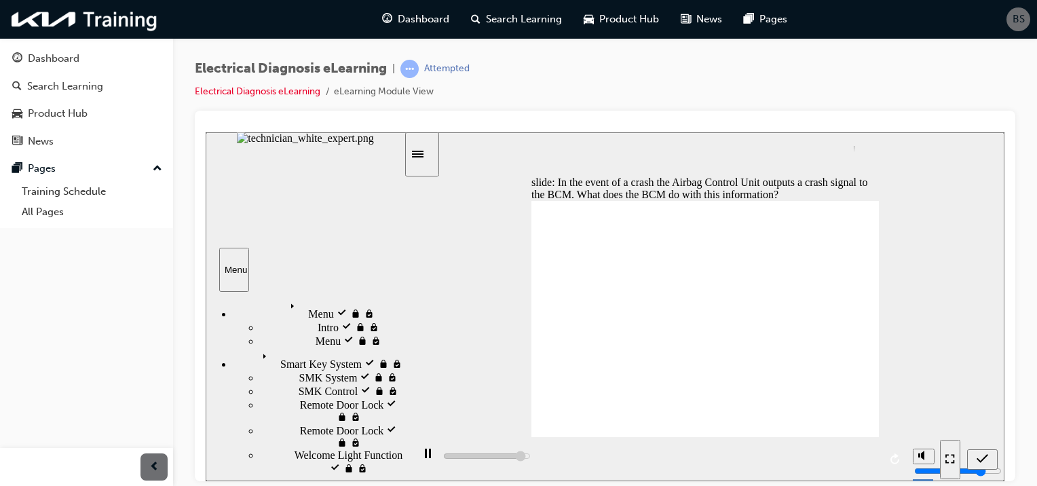
radio input "true"
click at [979, 460] on icon "Submit (Ctrl+Alt+S)" at bounding box center [982, 458] width 12 height 12
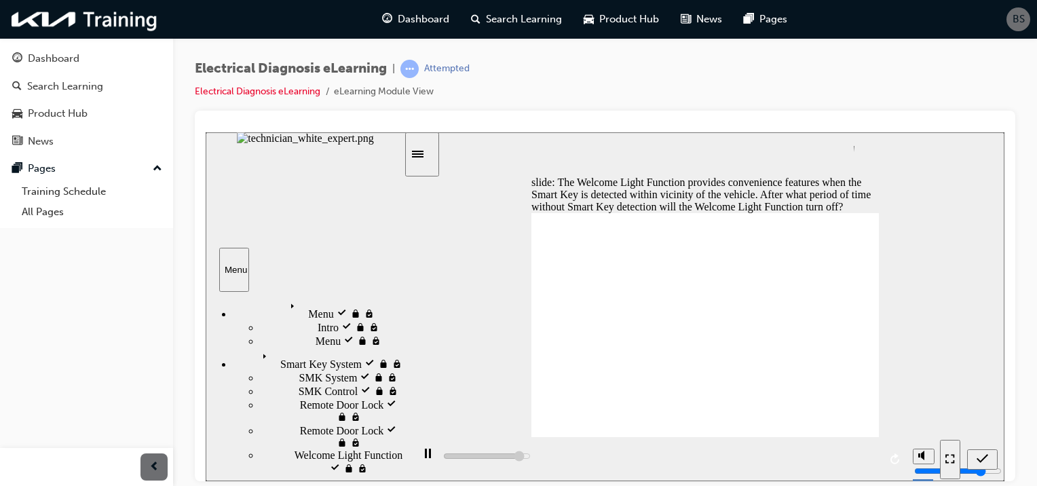
type input "4600"
radio input "true"
click at [989, 454] on div "Submit (Ctrl+Alt+S)" at bounding box center [982, 459] width 20 height 14
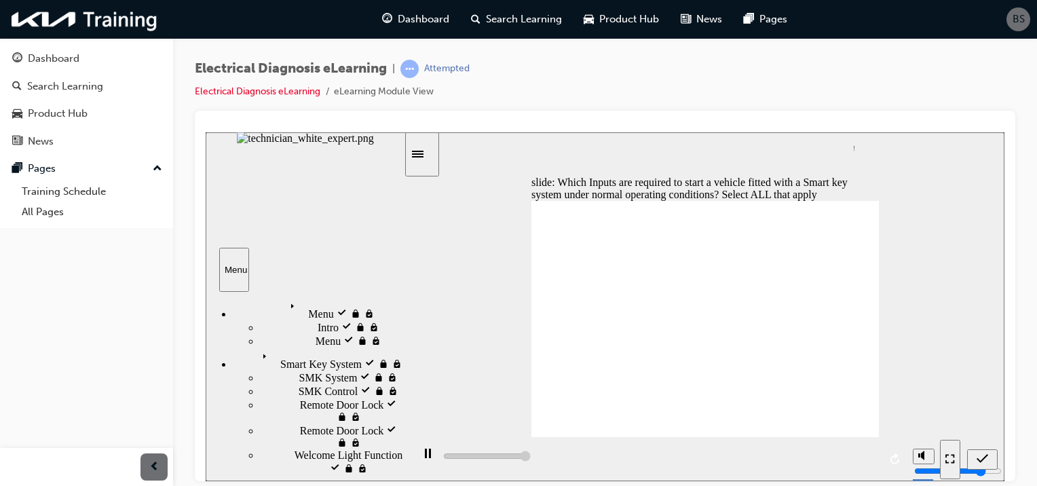
type input "5000"
checkbox input "true"
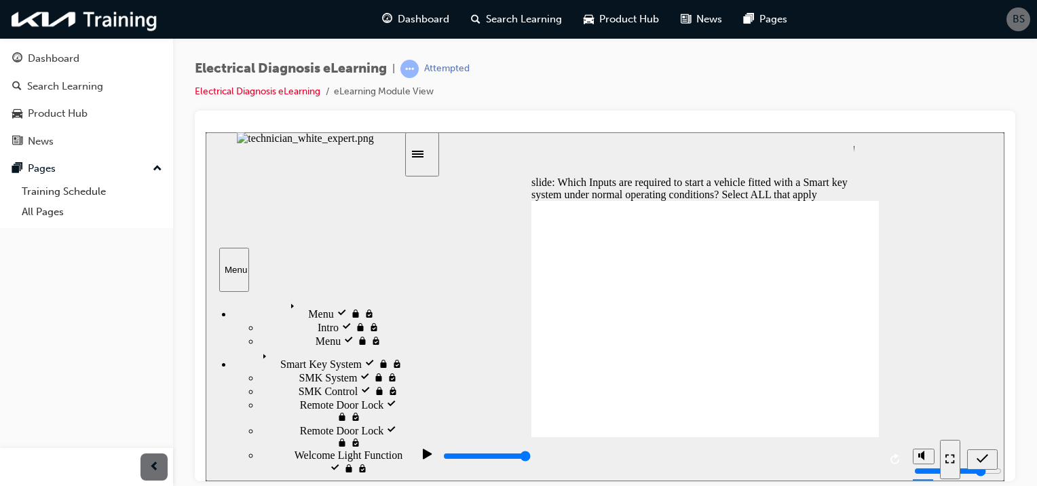
checkbox input "true"
click at [991, 454] on div "Submit (Ctrl+Alt+S)" at bounding box center [982, 459] width 20 height 14
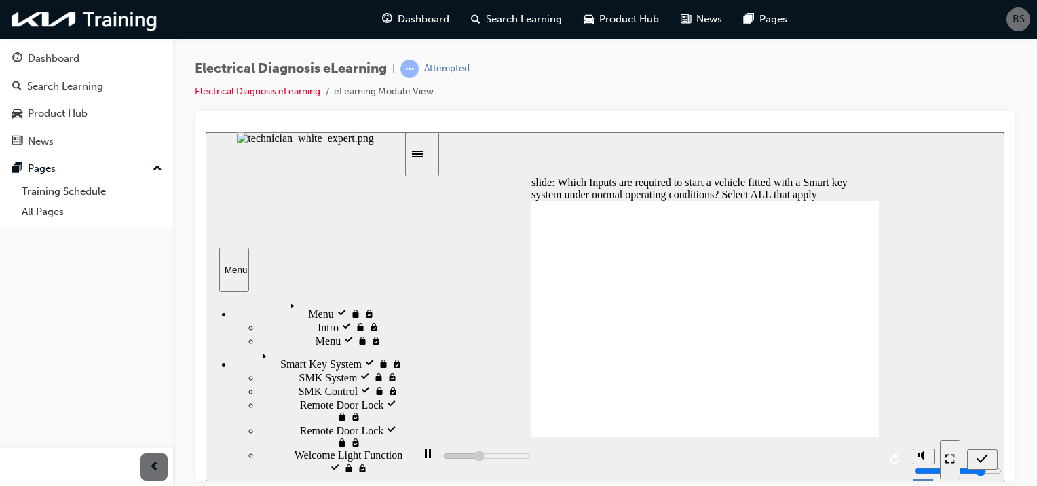
type input "5000"
checkbox input "true"
click at [976, 456] on icon "Submit (Ctrl+Alt+S)" at bounding box center [982, 458] width 12 height 12
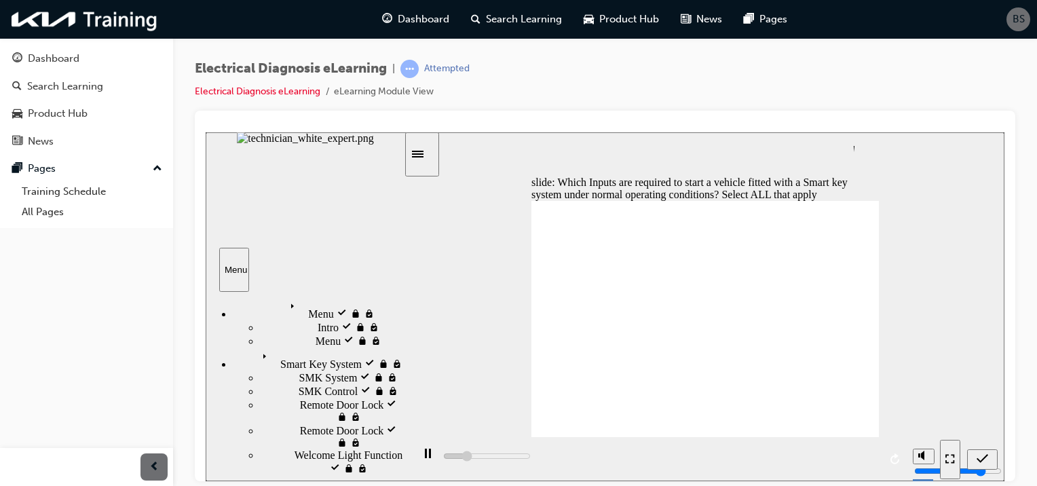
type input "1400"
radio input "true"
click at [983, 455] on icon "Submit (Ctrl+Alt+S)" at bounding box center [982, 458] width 12 height 12
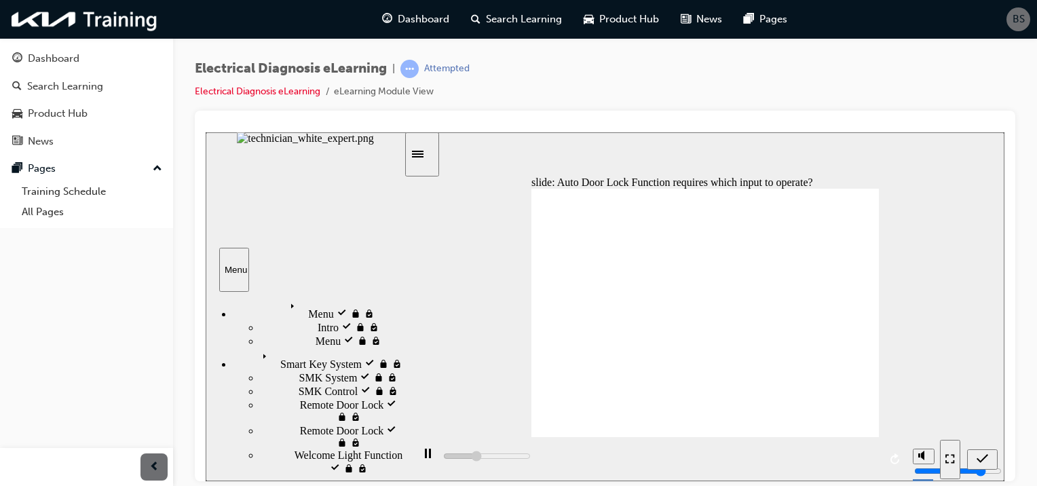
type input "1900"
radio input "true"
click at [980, 459] on icon "Submit (Ctrl+Alt+S)" at bounding box center [982, 458] width 12 height 12
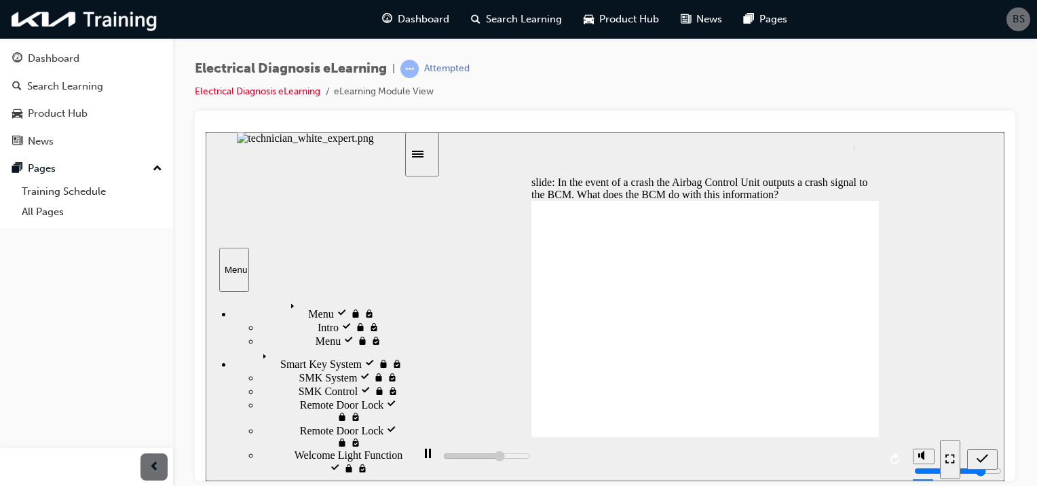
type input "3300"
radio input "true"
click at [983, 455] on icon "Submit (Ctrl+Alt+S)" at bounding box center [982, 458] width 12 height 12
type input "5000"
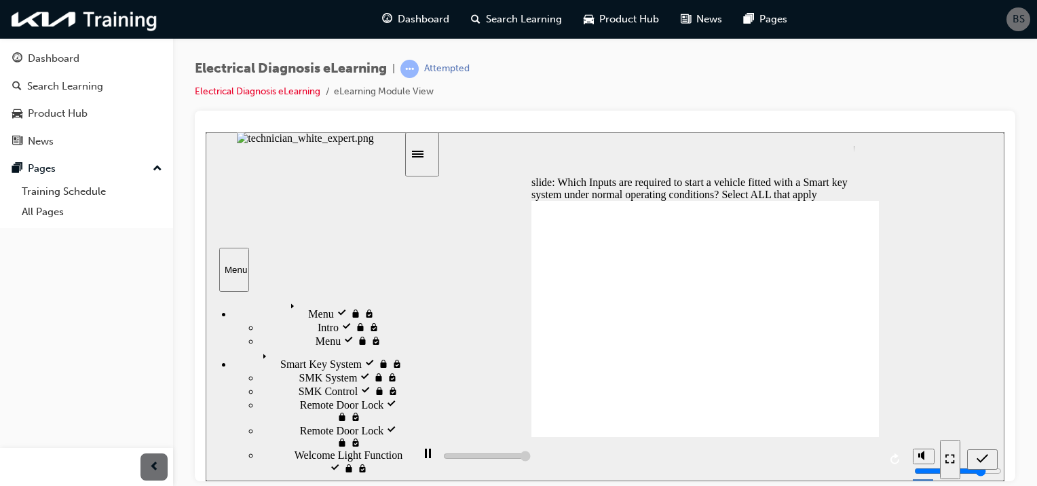
checkbox input "true"
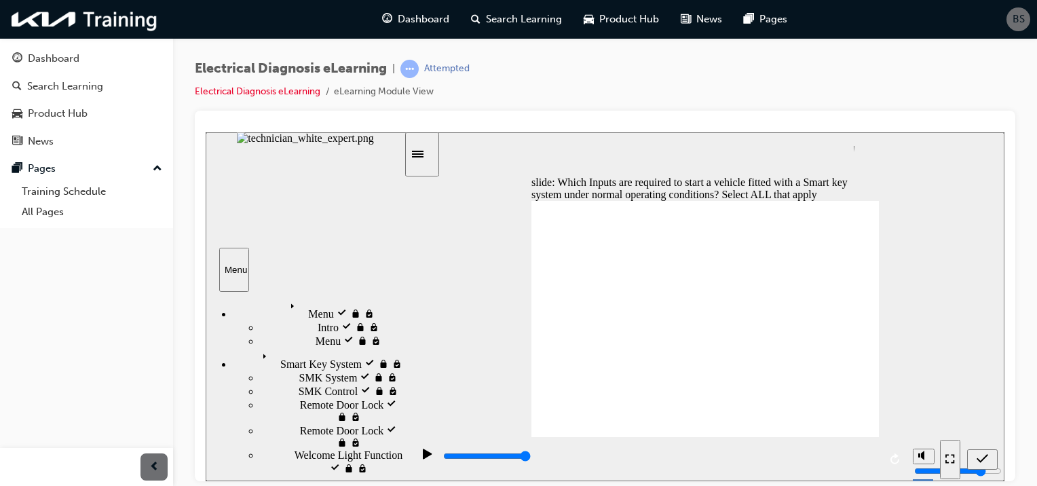
checkbox input "true"
click at [982, 452] on icon "Submit (Ctrl+Alt+S)" at bounding box center [982, 458] width 12 height 12
type input "1800"
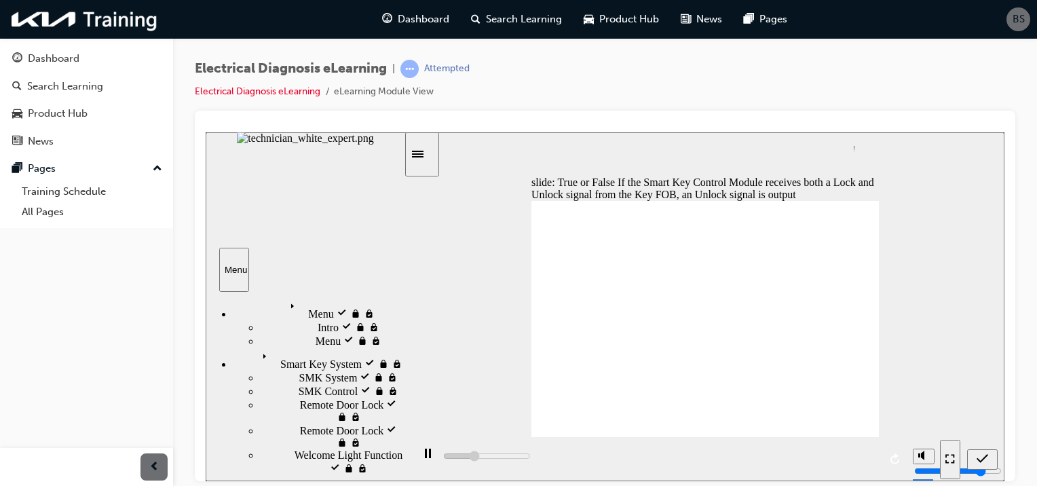
radio input "true"
click at [985, 457] on icon "Submit (Ctrl+Alt+S)" at bounding box center [982, 458] width 12 height 12
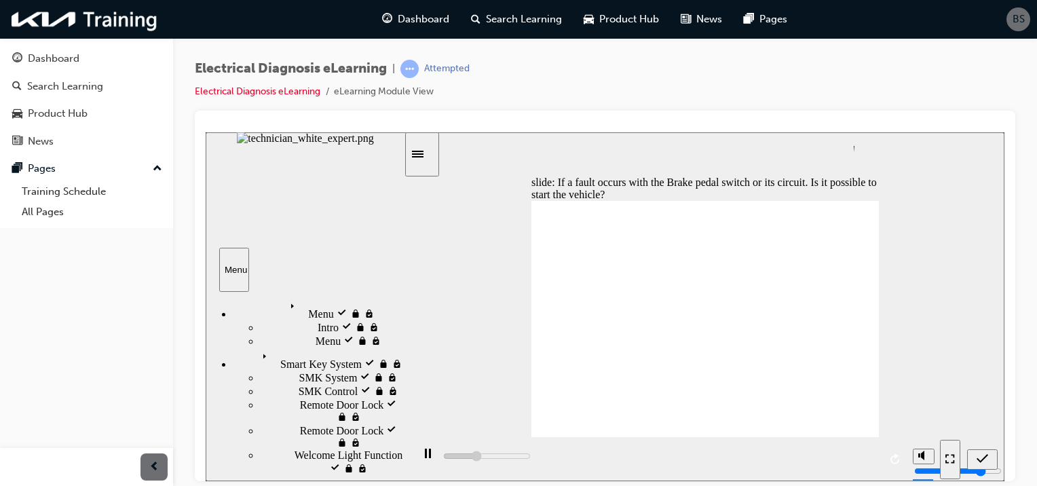
type input "1800"
radio input "true"
click at [983, 455] on icon "Submit (Ctrl+Alt+S)" at bounding box center [982, 458] width 12 height 12
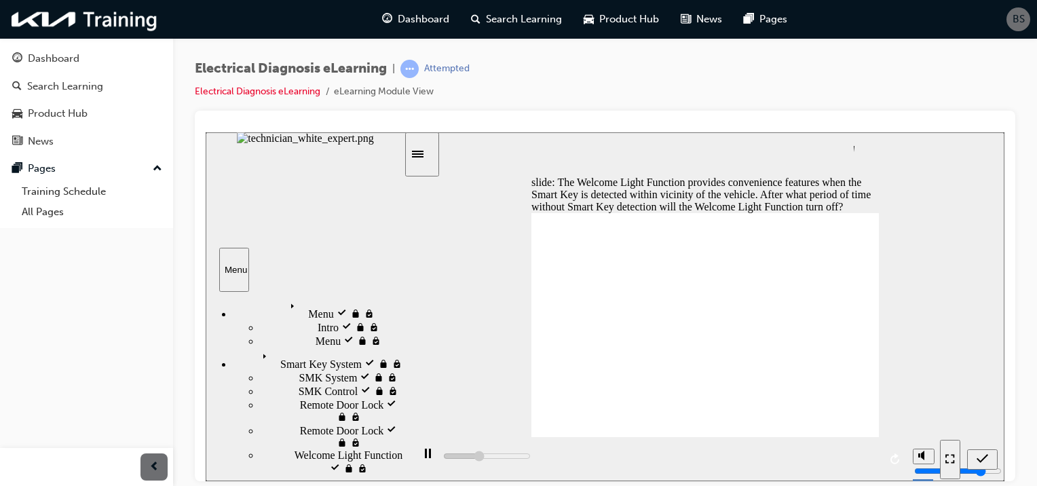
type input "2000"
radio input "true"
click at [981, 455] on icon "Submit (Ctrl+Alt+S)" at bounding box center [982, 458] width 12 height 12
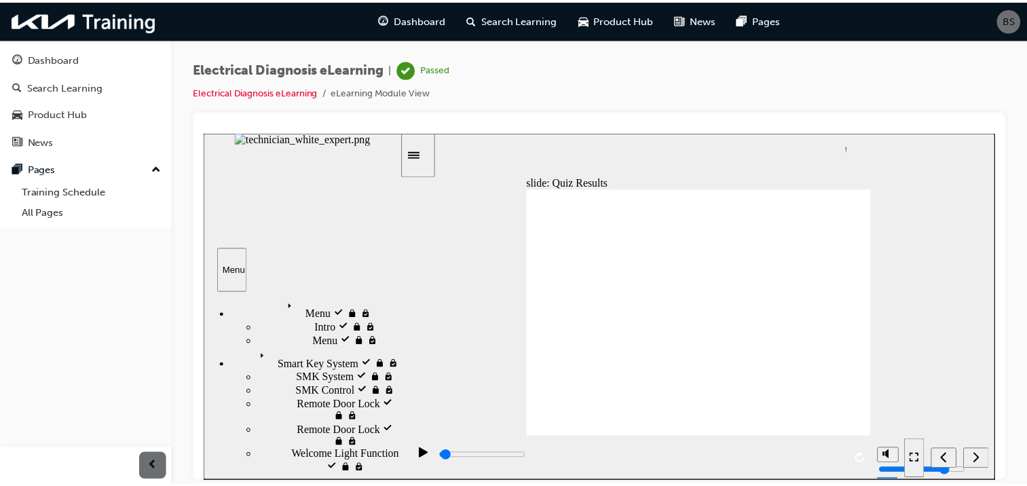
scroll to position [0, 0]
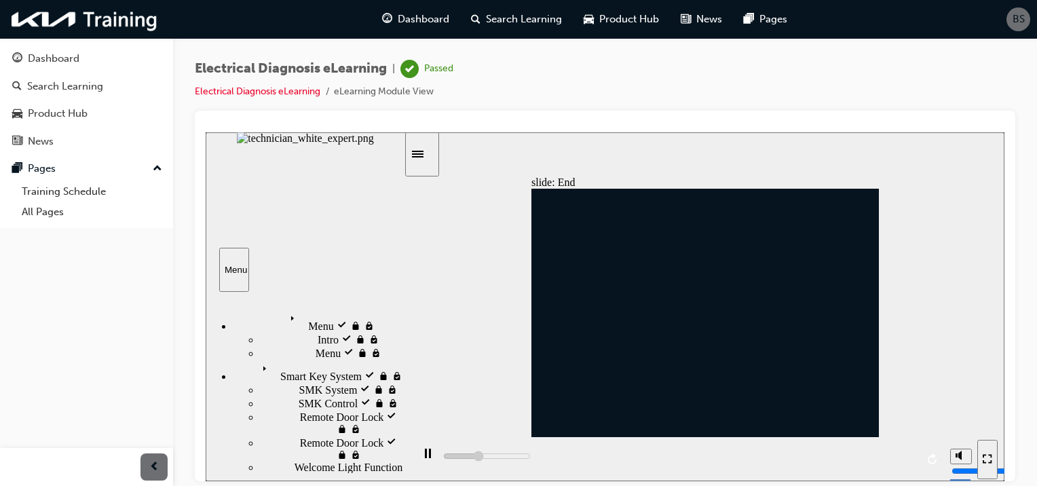
click at [430, 159] on div "Sidebar Toggle" at bounding box center [422, 154] width 23 height 10
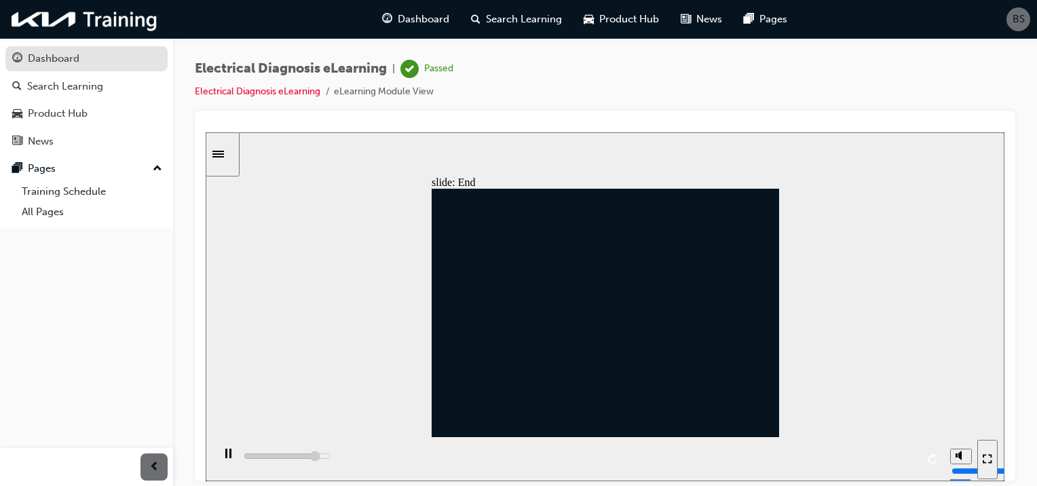
type input "8600"
click at [43, 62] on div "Dashboard" at bounding box center [54, 59] width 52 height 16
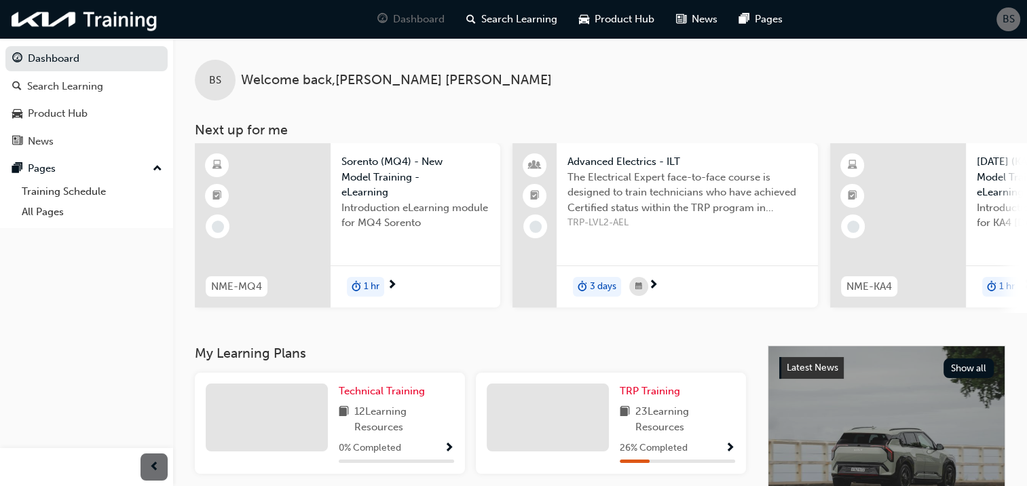
drag, startPoint x: 716, startPoint y: 432, endPoint x: 706, endPoint y: 453, distance: 23.4
click at [706, 453] on div "26 % Completed" at bounding box center [677, 448] width 115 height 17
click at [725, 447] on button "button" at bounding box center [730, 448] width 10 height 17
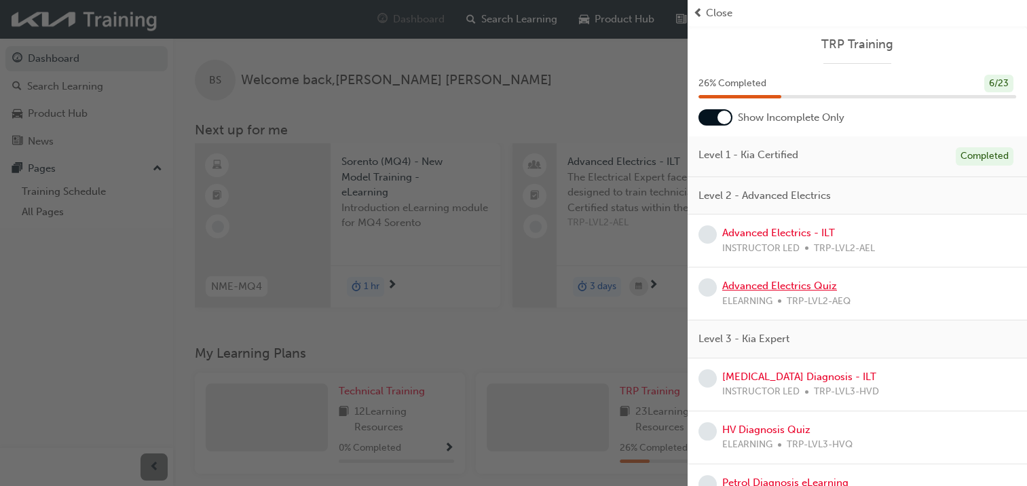
click at [814, 288] on link "Advanced Electrics Quiz" at bounding box center [779, 286] width 115 height 12
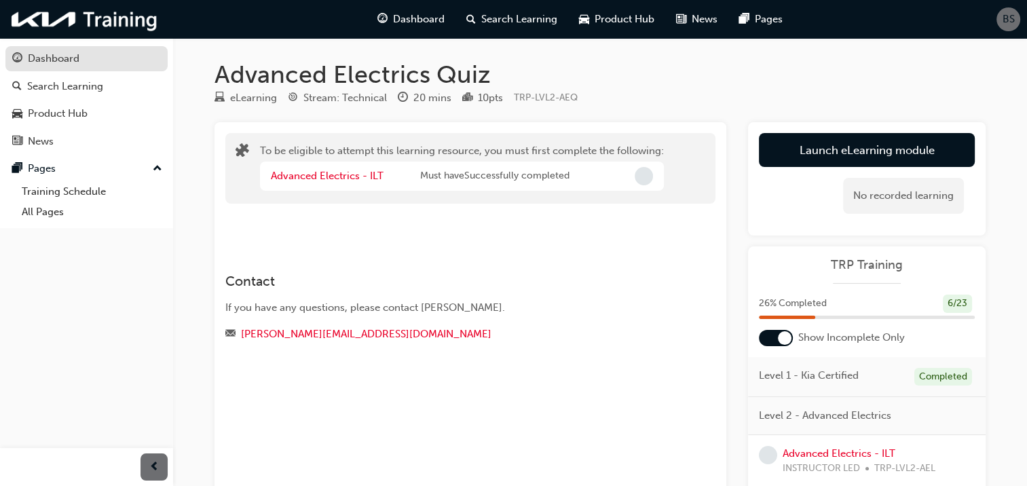
click at [123, 58] on div "Dashboard" at bounding box center [86, 58] width 149 height 17
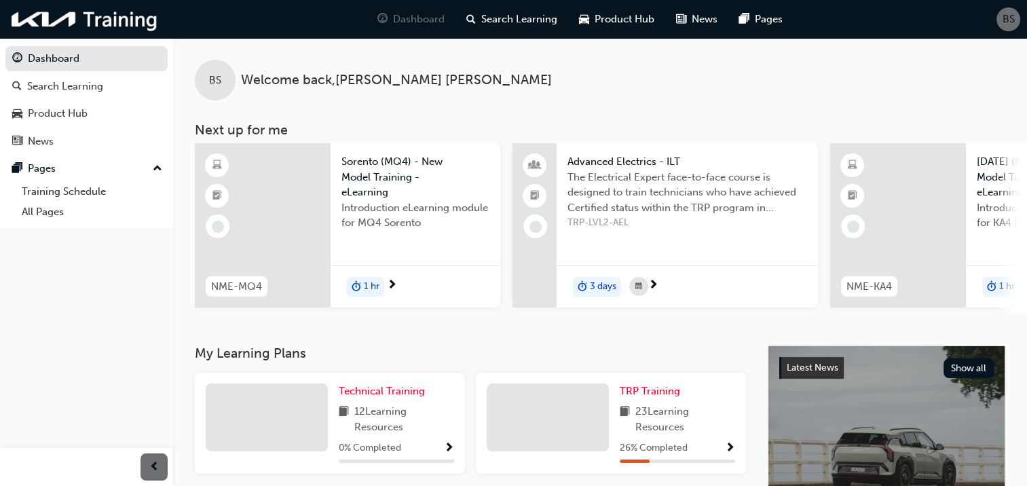
click at [431, 379] on div "Technical Training 12 Learning Resources 0 % Completed" at bounding box center [330, 423] width 270 height 101
click at [657, 277] on div at bounding box center [653, 285] width 10 height 17
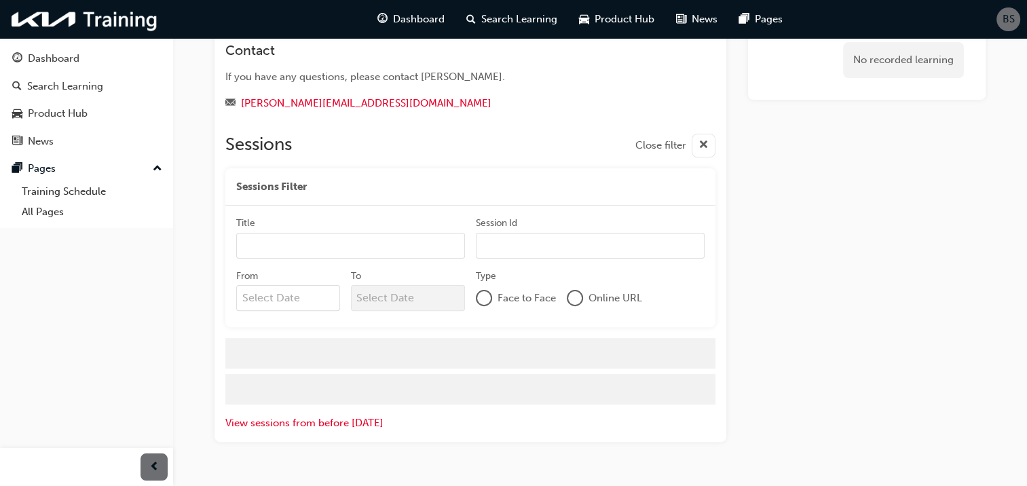
scroll to position [278, 0]
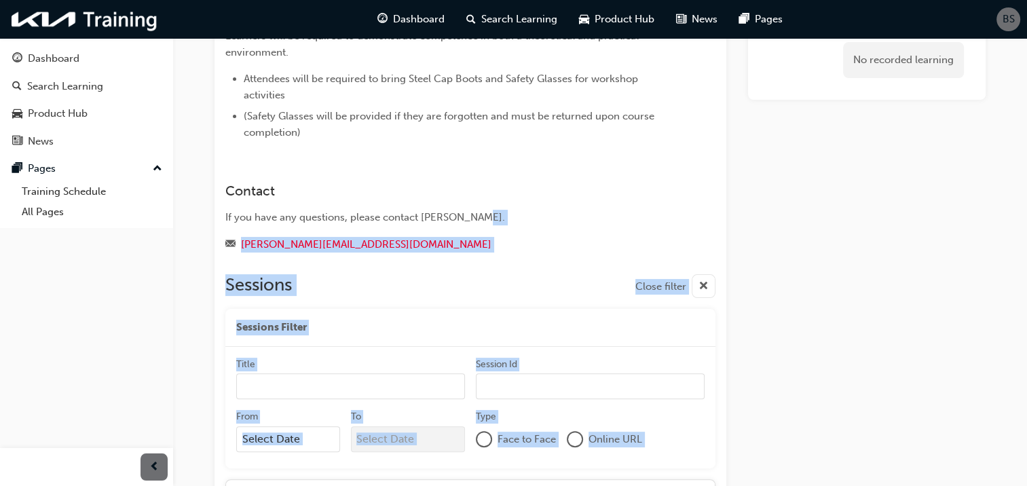
drag, startPoint x: 598, startPoint y: 214, endPoint x: 838, endPoint y: 282, distance: 249.6
click at [838, 282] on div "To be eligible to attempt this learning resource, you must first complete the f…" at bounding box center [599, 259] width 771 height 828
click at [989, 193] on div "Advanced Electrics - ILT Instructor led Stream: Technical 3 days 15 pts TRP-LVL…" at bounding box center [600, 249] width 814 height 934
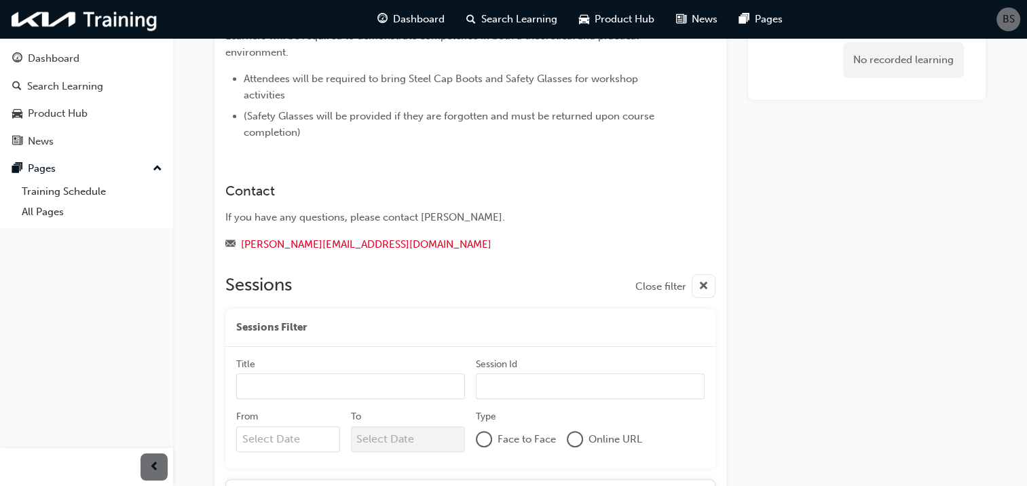
click at [1025, 207] on div "Advanced Electrics - ILT Instructor led Stream: Technical 3 days 15 pts TRP-LVL…" at bounding box center [513, 235] width 1027 height 1027
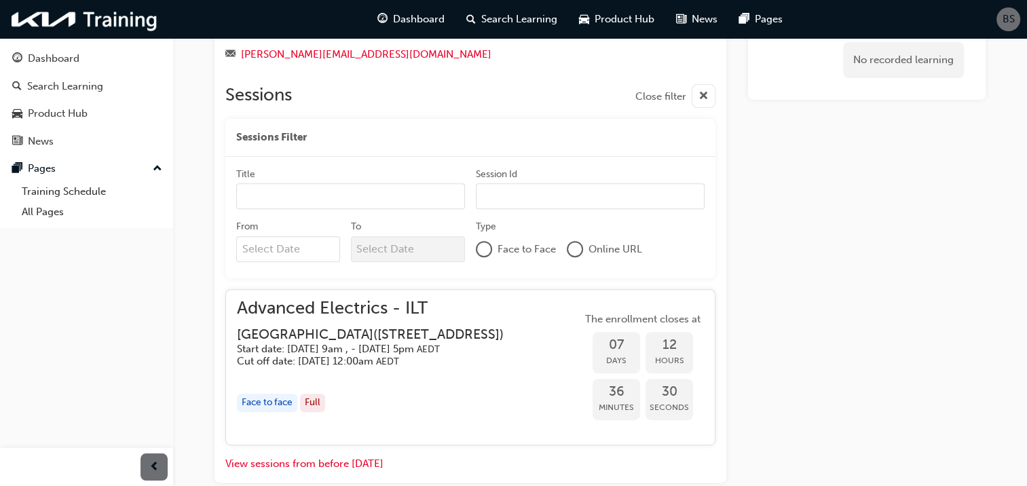
scroll to position [546, 0]
